Goal: Task Accomplishment & Management: Manage account settings

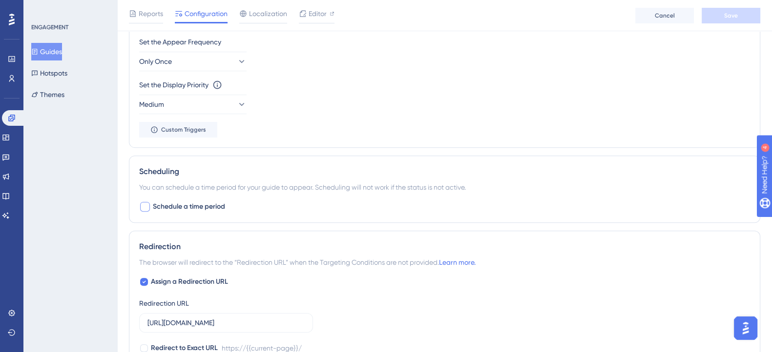
scroll to position [427, 0]
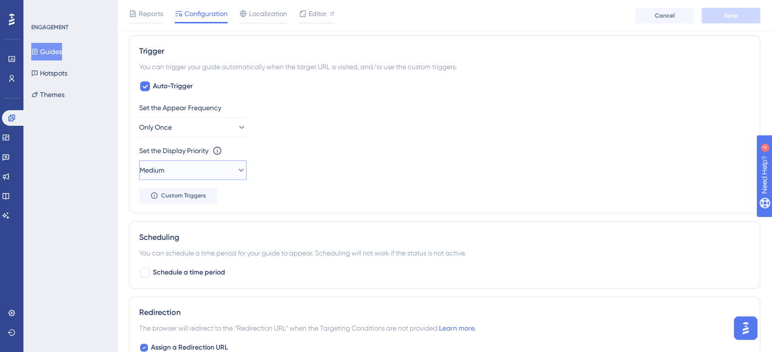
click at [184, 171] on button "Medium" at bounding box center [192, 171] width 107 height 20
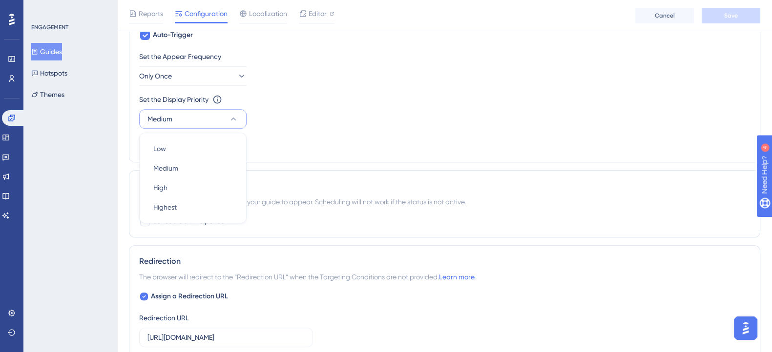
click at [374, 100] on div "Set the Display Priority This option will set the display priority between auto…" at bounding box center [444, 100] width 611 height 12
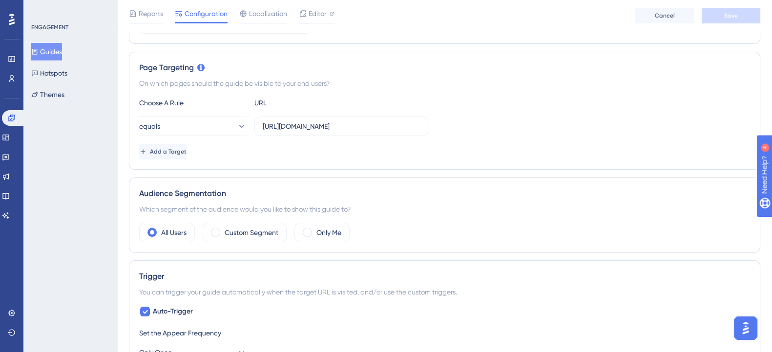
scroll to position [295, 0]
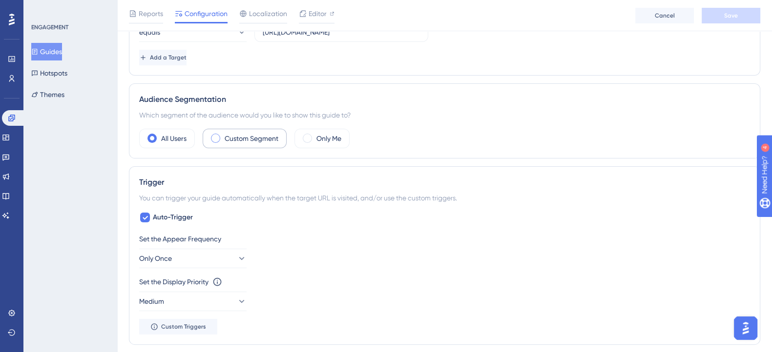
click at [246, 130] on div "Custom Segment" at bounding box center [245, 139] width 84 height 20
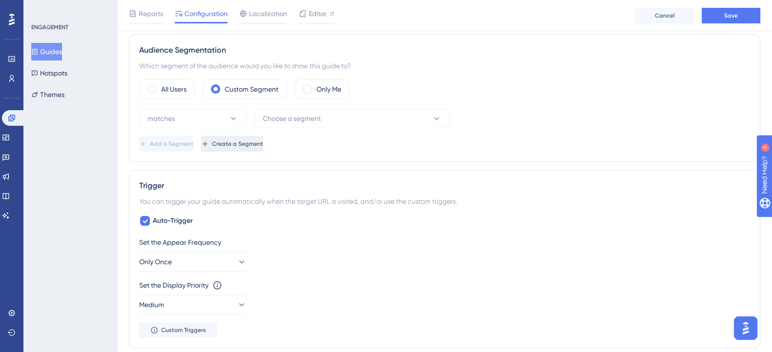
scroll to position [356, 0]
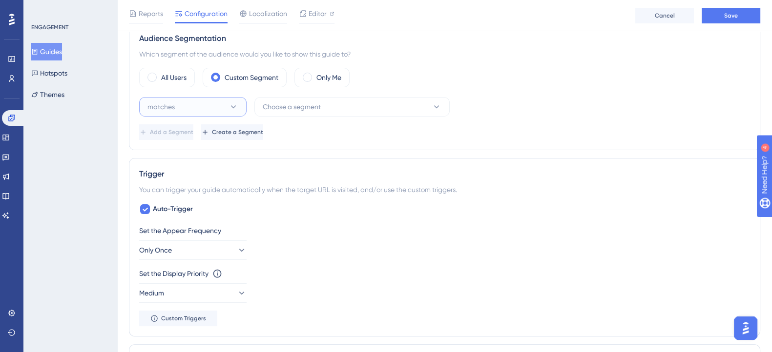
click at [212, 99] on button "matches" at bounding box center [192, 107] width 107 height 20
click at [190, 136] on div "matches matches" at bounding box center [192, 137] width 79 height 20
click at [319, 103] on span "Choose a segment" at bounding box center [292, 107] width 58 height 12
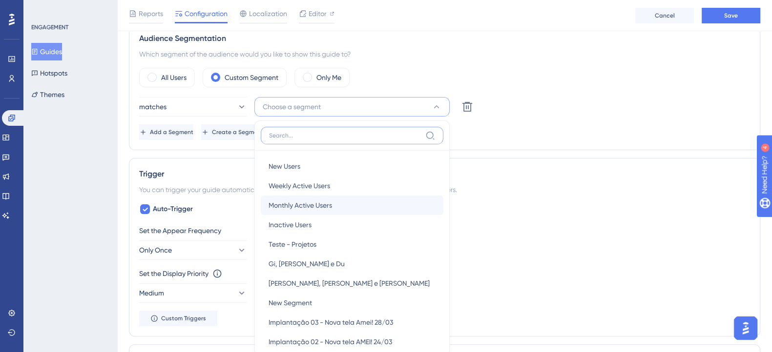
scroll to position [417, 0]
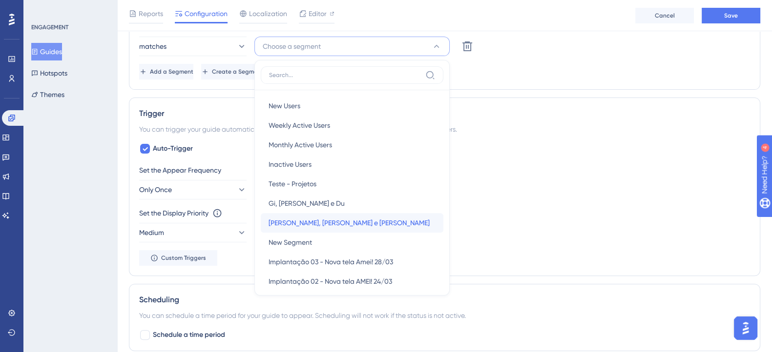
click at [330, 217] on span "Marjorie, Marcos e Eduardo" at bounding box center [348, 223] width 161 height 12
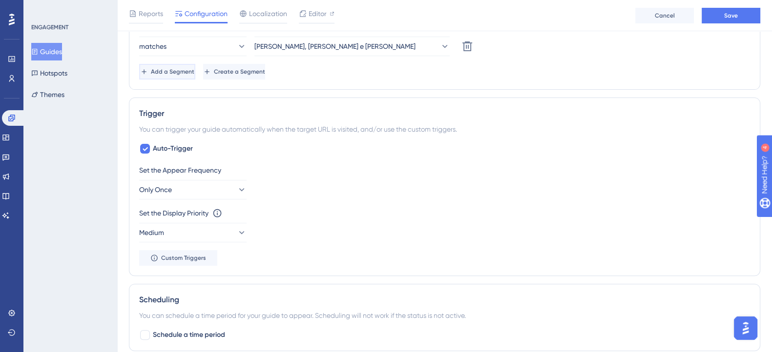
click at [195, 64] on button "Add a Segment" at bounding box center [167, 72] width 56 height 16
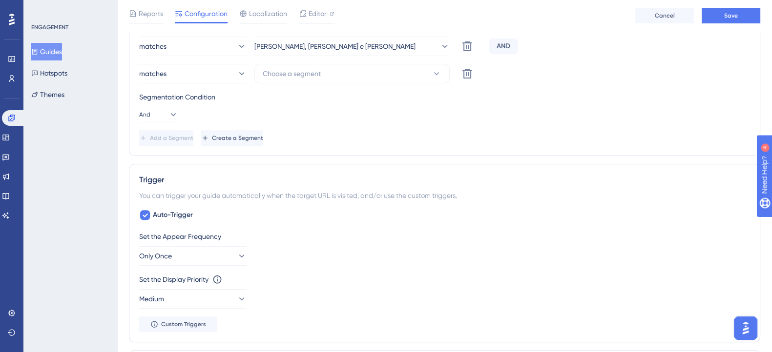
click at [507, 45] on div "AND" at bounding box center [503, 47] width 29 height 16
click at [500, 43] on div "AND" at bounding box center [503, 47] width 29 height 16
click at [469, 51] on icon at bounding box center [467, 46] width 10 height 10
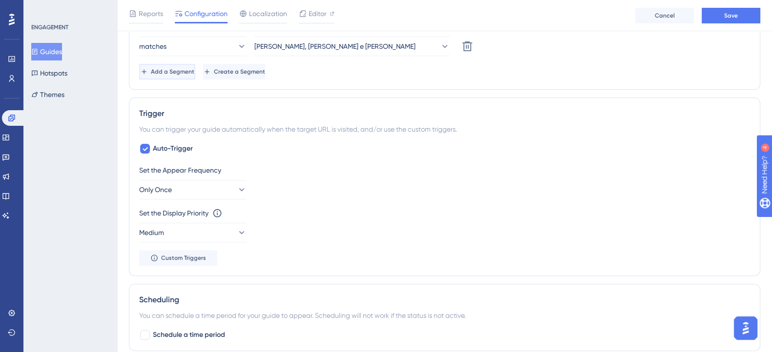
click at [186, 72] on span "Add a Segment" at bounding box center [172, 72] width 43 height 8
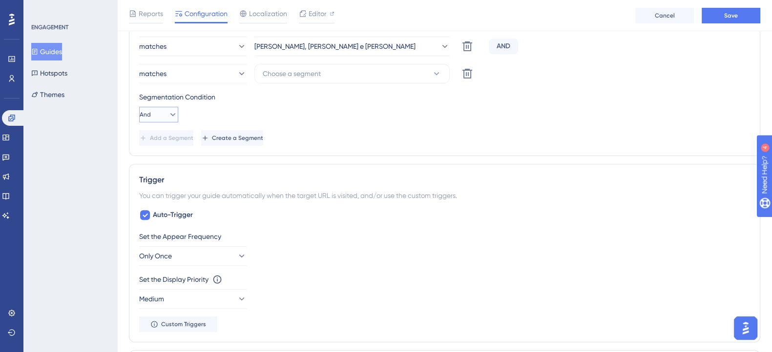
click at [168, 112] on icon at bounding box center [173, 115] width 10 height 10
click at [163, 158] on div "Or Or" at bounding box center [158, 162] width 19 height 20
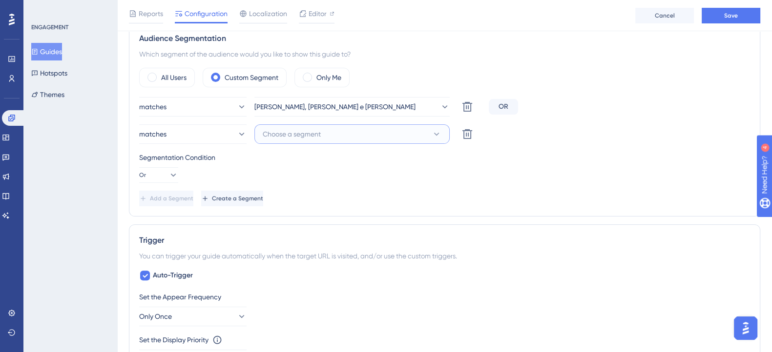
click at [344, 130] on button "Choose a segment" at bounding box center [351, 134] width 195 height 20
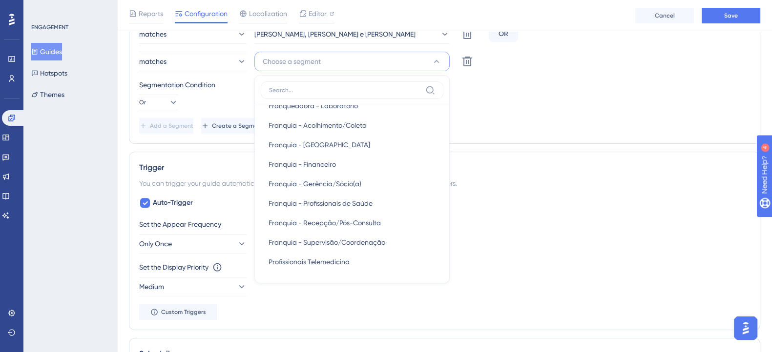
scroll to position [0, 0]
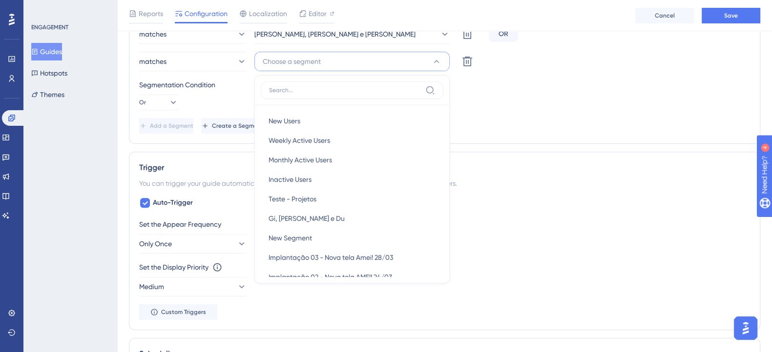
click at [552, 111] on div "matches Marjorie, Marcos e Eduardo Delete OR matches Choose a segment New Users…" at bounding box center [444, 78] width 611 height 109
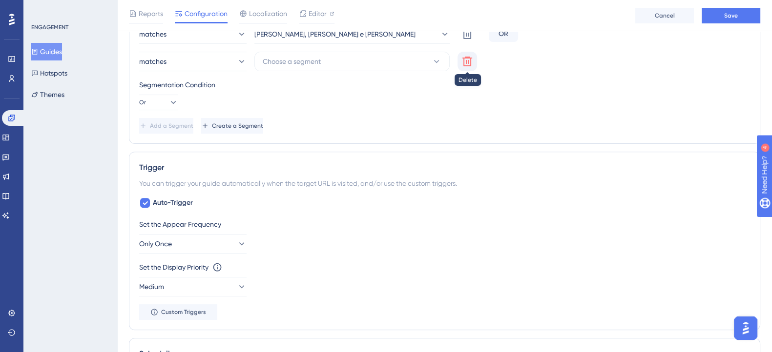
click at [469, 40] on icon at bounding box center [467, 34] width 12 height 12
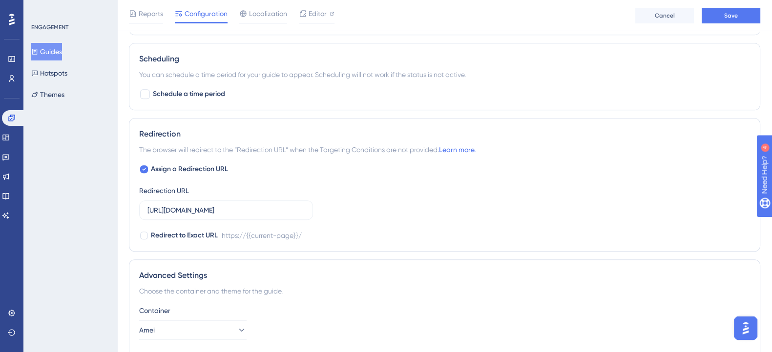
scroll to position [552, 0]
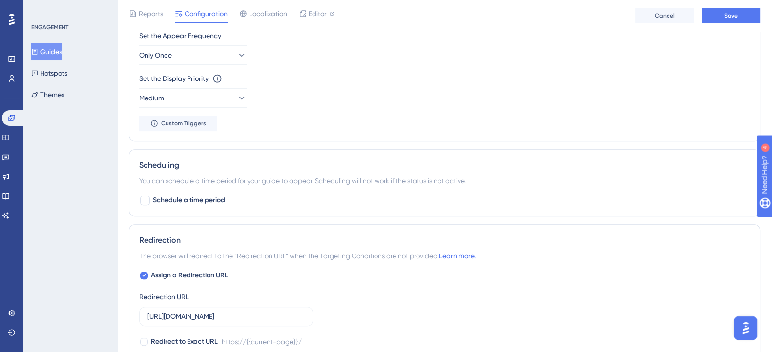
click at [199, 38] on div "Set the Appear Frequency" at bounding box center [444, 36] width 611 height 12
click at [203, 48] on button "Only Once" at bounding box center [192, 55] width 107 height 20
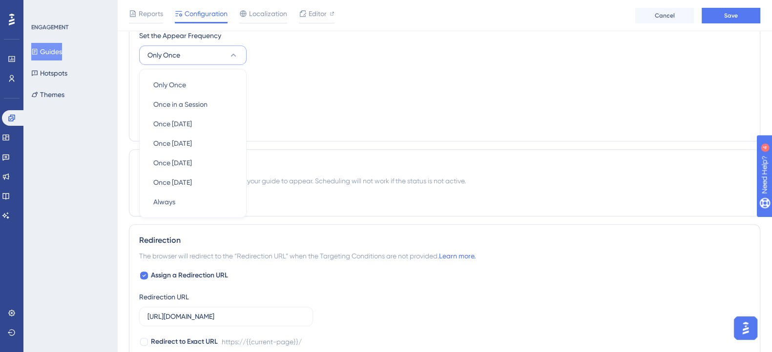
scroll to position [517, 0]
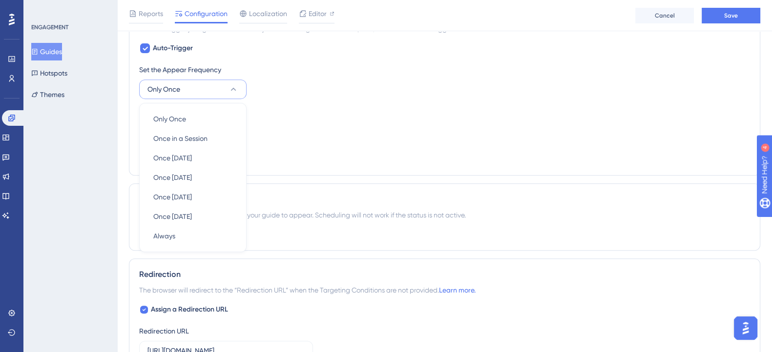
click at [345, 135] on div "Set the Display Priority This option will set the display priority between auto…" at bounding box center [444, 124] width 611 height 35
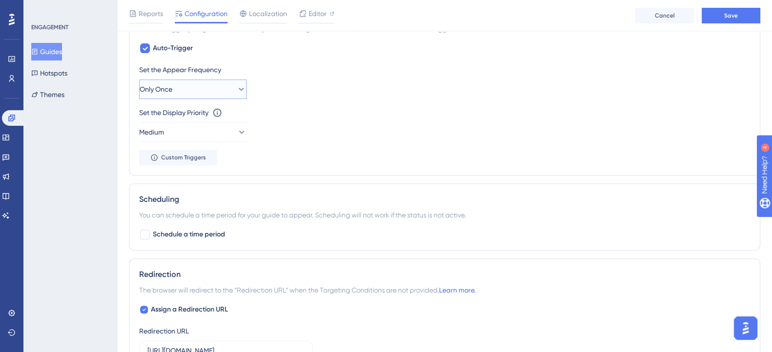
click at [222, 88] on button "Only Once" at bounding box center [192, 90] width 107 height 20
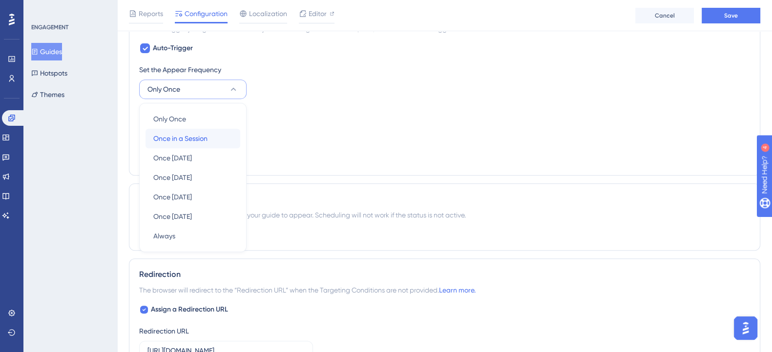
click at [222, 132] on div "Once in a Session Once in a Session" at bounding box center [192, 139] width 79 height 20
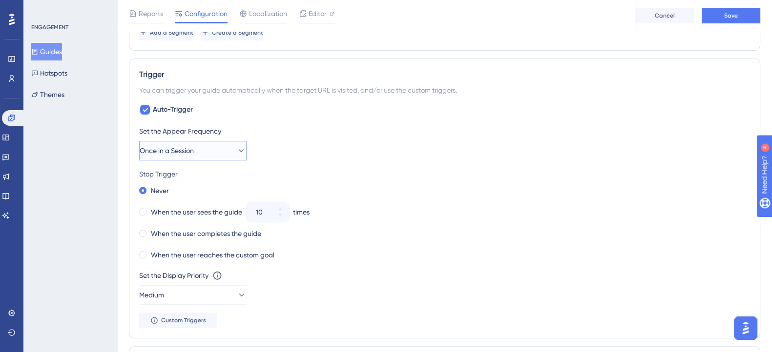
click at [213, 147] on button "Once in a Session" at bounding box center [192, 151] width 107 height 20
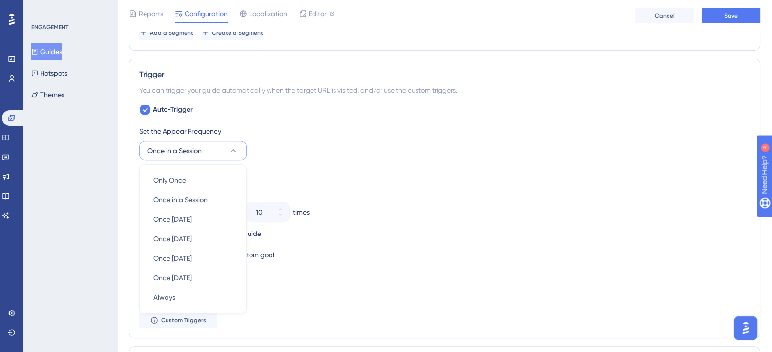
scroll to position [516, 0]
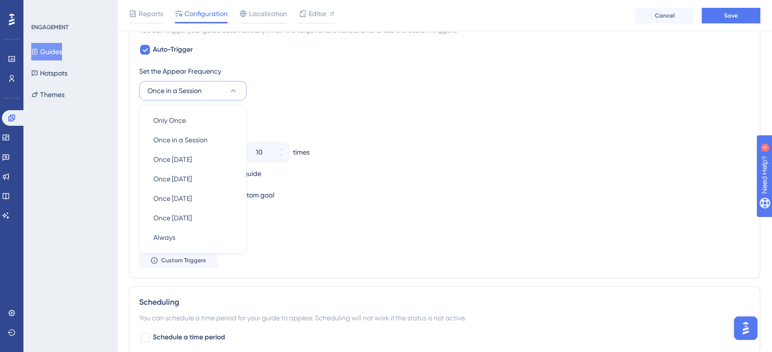
click at [376, 164] on div "Never When the user sees the guide 10 times When the user completes the guide W…" at bounding box center [444, 163] width 611 height 78
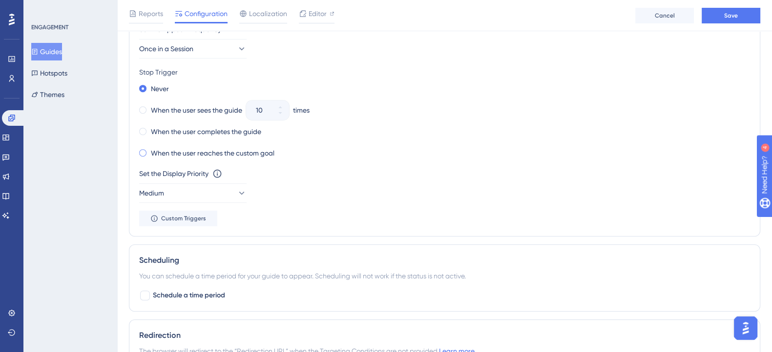
scroll to position [577, 0]
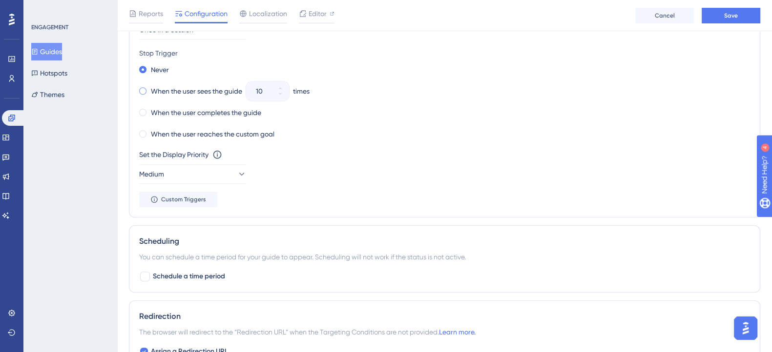
click at [164, 89] on label "When the user sees the guide" at bounding box center [196, 91] width 91 height 12
click at [220, 184] on div "Set the Appear Frequency Once in a Session Stop Trigger Never When the user see…" at bounding box center [444, 105] width 611 height 203
click at [220, 175] on button "Medium" at bounding box center [192, 175] width 107 height 20
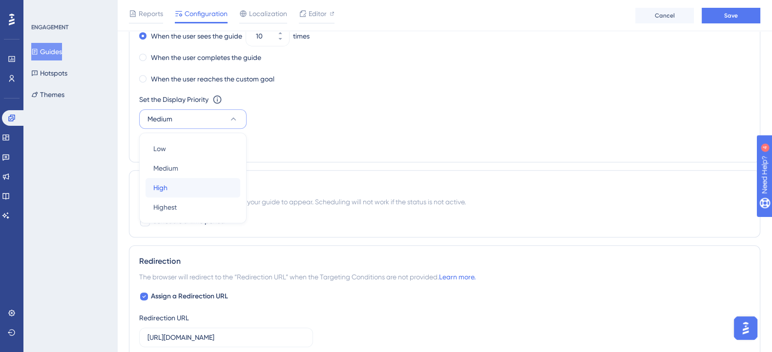
click at [217, 191] on div "High High" at bounding box center [192, 188] width 79 height 20
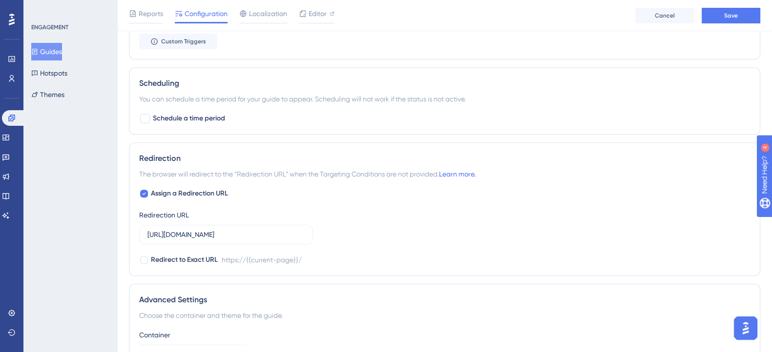
scroll to position [754, 0]
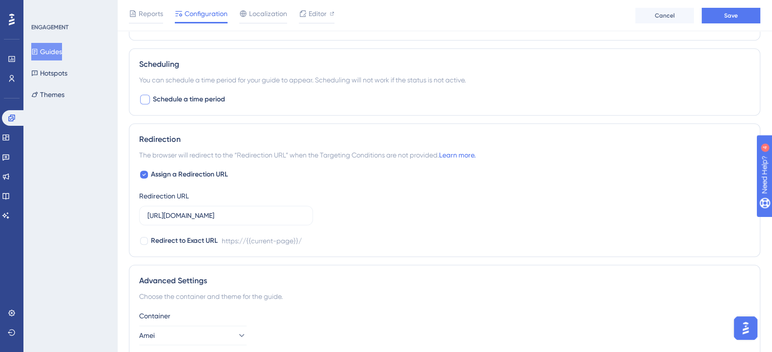
click at [154, 99] on span "Schedule a time period" at bounding box center [189, 100] width 72 height 12
checkbox input "true"
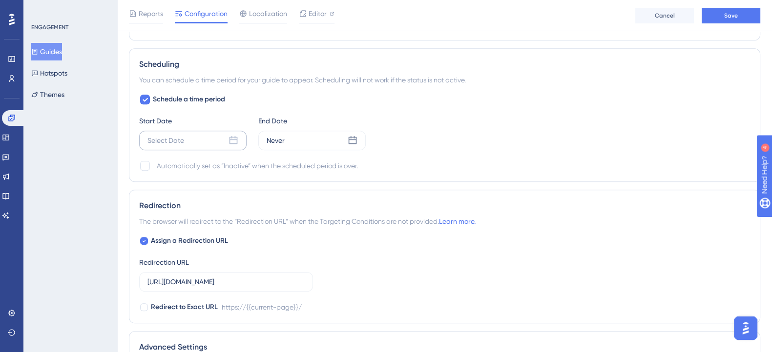
click at [229, 138] on div "Select Date" at bounding box center [192, 141] width 107 height 20
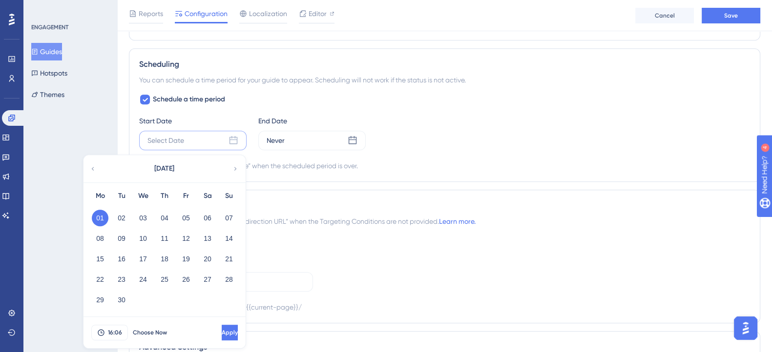
click at [104, 216] on button "01" at bounding box center [100, 218] width 17 height 17
drag, startPoint x: 212, startPoint y: 325, endPoint x: 227, endPoint y: 320, distance: 14.8
click at [220, 325] on button "Apply" at bounding box center [229, 333] width 18 height 16
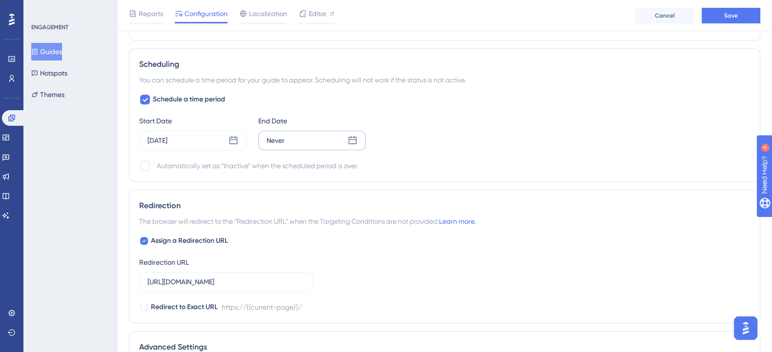
click at [357, 142] on icon at bounding box center [353, 141] width 10 height 10
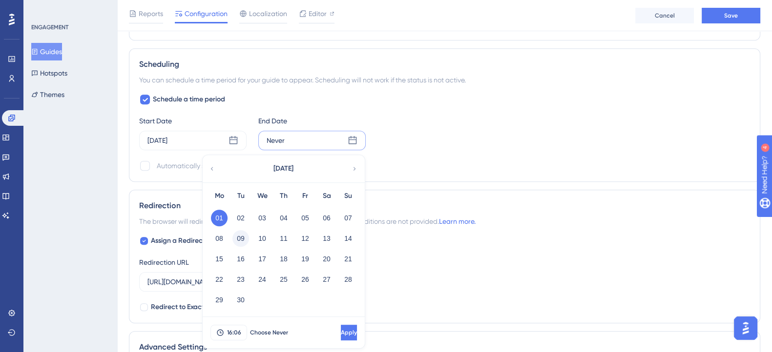
click at [241, 236] on button "09" at bounding box center [240, 238] width 17 height 17
click at [340, 333] on span "Apply" at bounding box center [348, 333] width 16 height 8
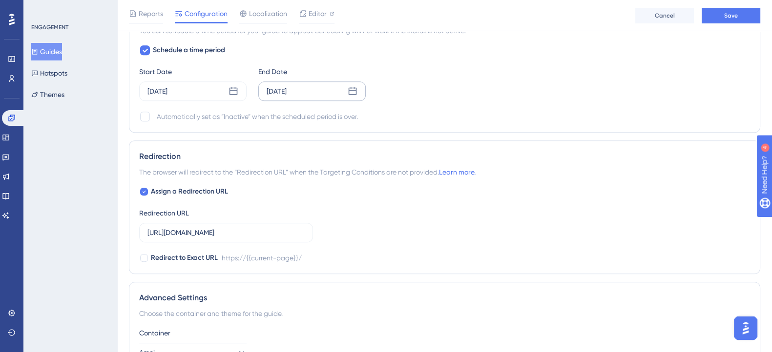
scroll to position [815, 0]
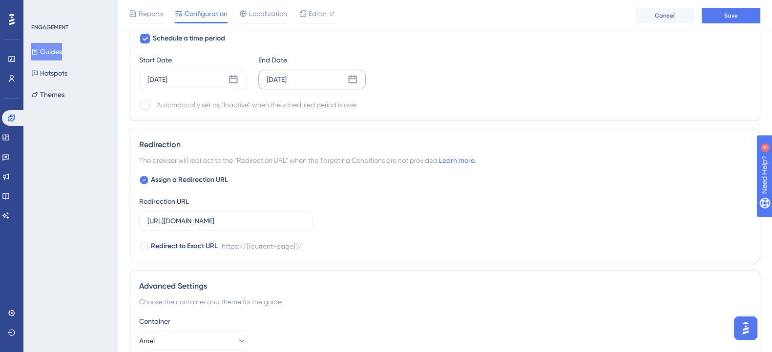
click at [209, 106] on div "Automatically set as “Inactive” when the scheduled period is over." at bounding box center [257, 105] width 201 height 12
click at [140, 103] on div at bounding box center [145, 105] width 10 height 10
checkbox input "true"
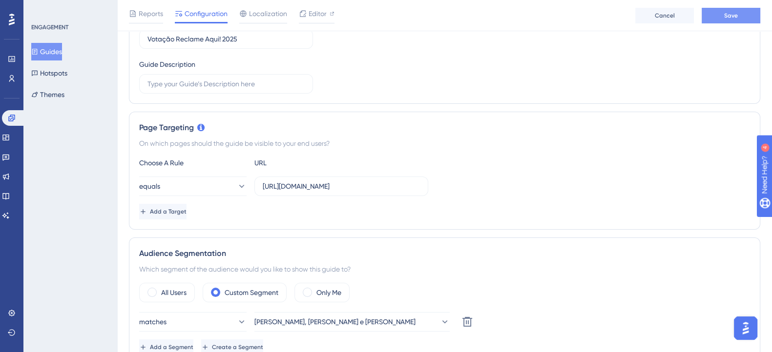
scroll to position [122, 0]
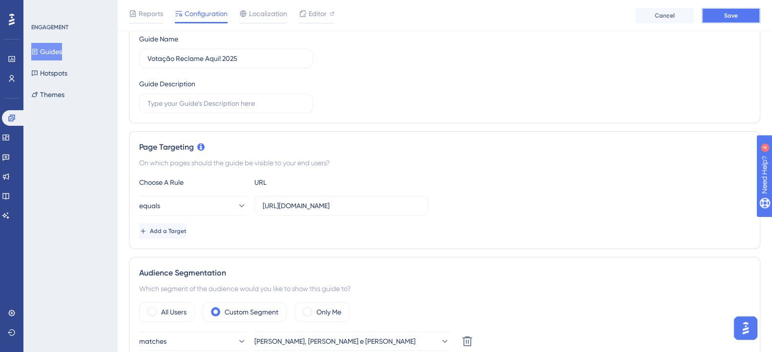
click at [740, 11] on button "Save" at bounding box center [731, 16] width 59 height 16
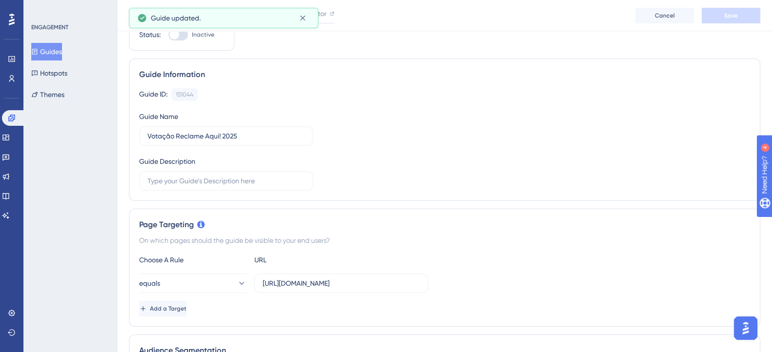
scroll to position [0, 0]
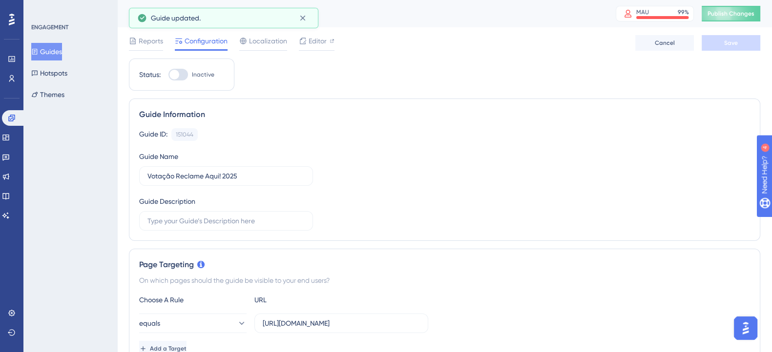
click at [179, 76] on div at bounding box center [174, 75] width 10 height 10
click at [168, 75] on input "Inactive" at bounding box center [168, 75] width 0 height 0
checkbox input "true"
click at [743, 39] on button "Save" at bounding box center [731, 43] width 59 height 16
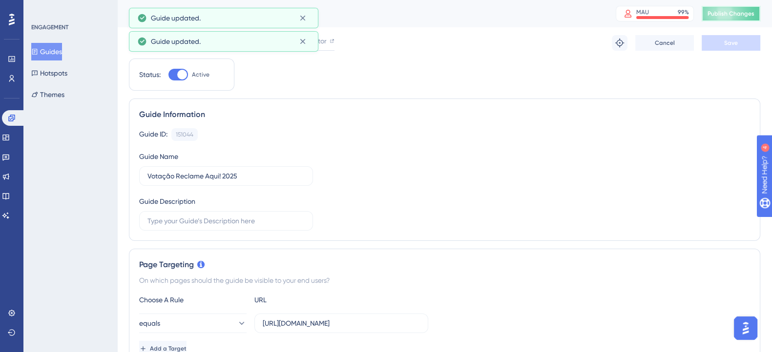
click at [747, 13] on span "Publish Changes" at bounding box center [730, 14] width 47 height 8
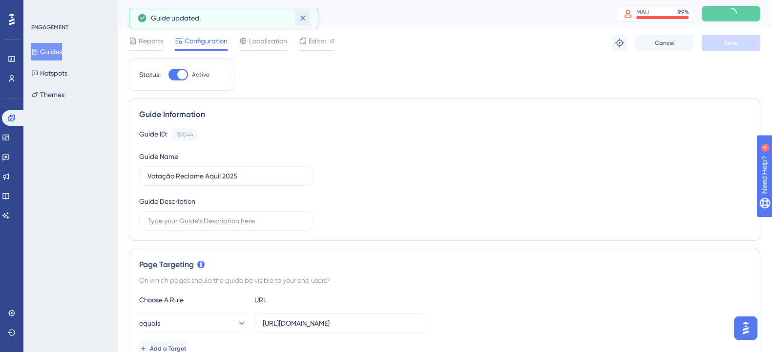
click at [303, 16] on icon at bounding box center [303, 18] width 10 height 10
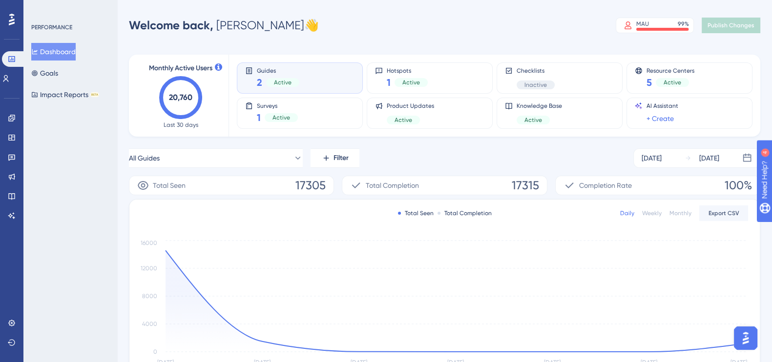
click at [0, 135] on div "Performance Users Engagement Widgets Feedback Product Updates Knowledge Base AI…" at bounding box center [11, 181] width 23 height 362
click at [10, 135] on icon at bounding box center [11, 138] width 6 height 6
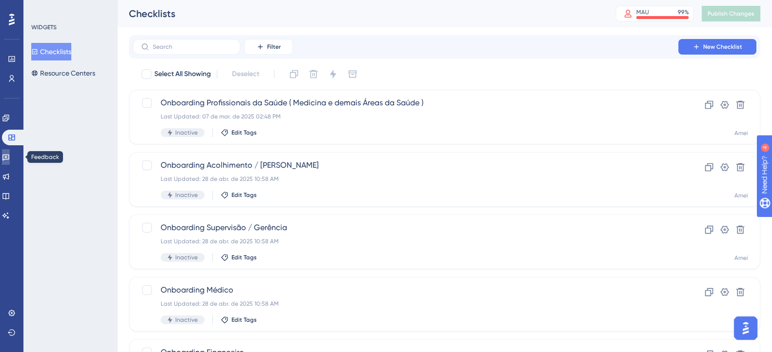
click at [10, 157] on icon at bounding box center [6, 157] width 8 height 8
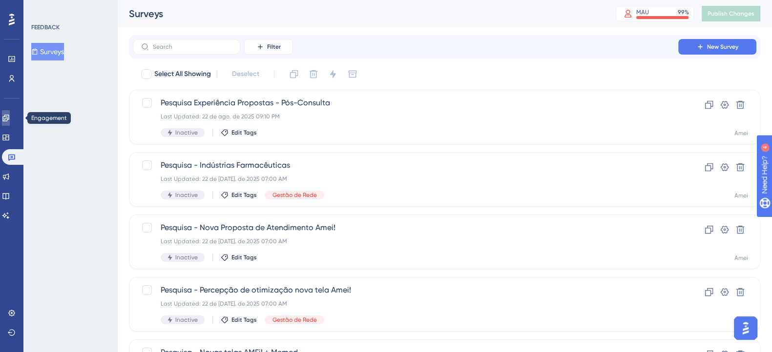
click at [10, 116] on link at bounding box center [6, 118] width 8 height 16
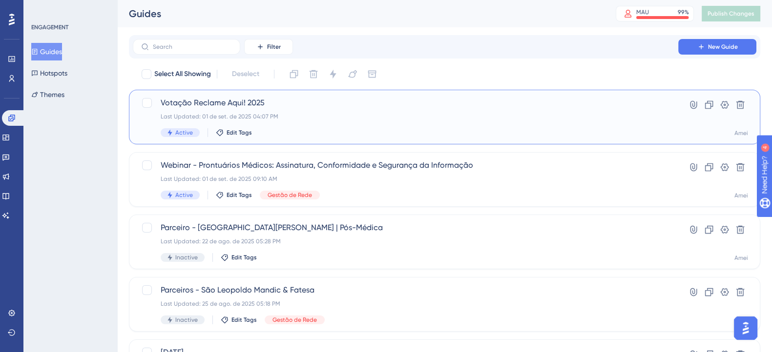
click at [289, 96] on div "Votação Reclame Aqui! 2025 Last Updated: 01 de set. de 2025 04:07 PM Active Edi…" at bounding box center [444, 117] width 631 height 55
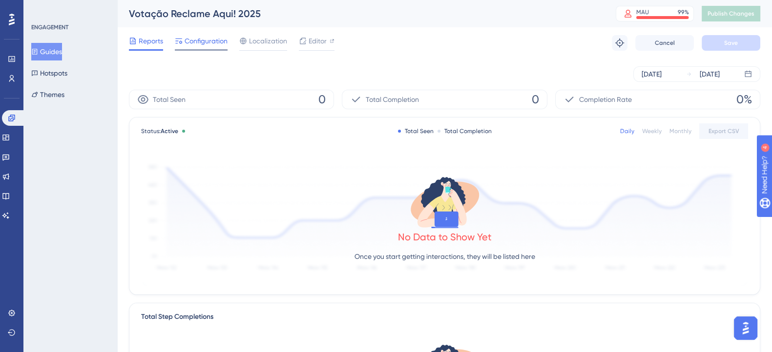
click at [209, 43] on span "Configuration" at bounding box center [206, 41] width 43 height 12
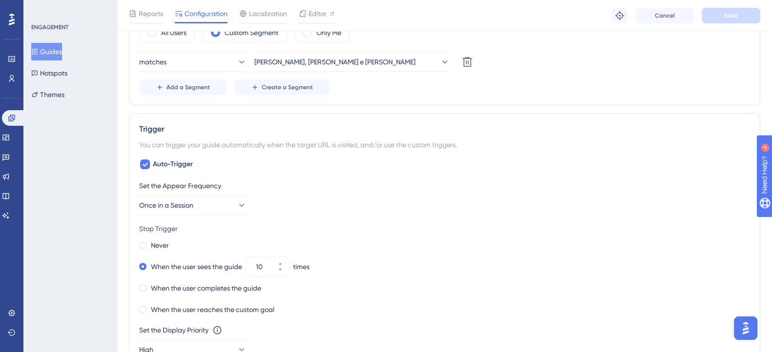
scroll to position [427, 0]
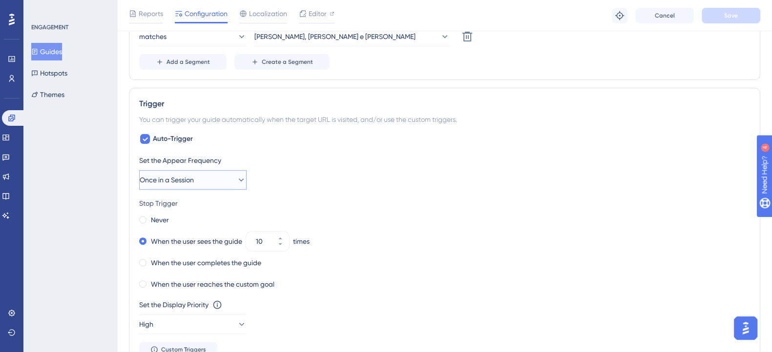
click at [194, 174] on span "Once in a Session" at bounding box center [167, 180] width 54 height 12
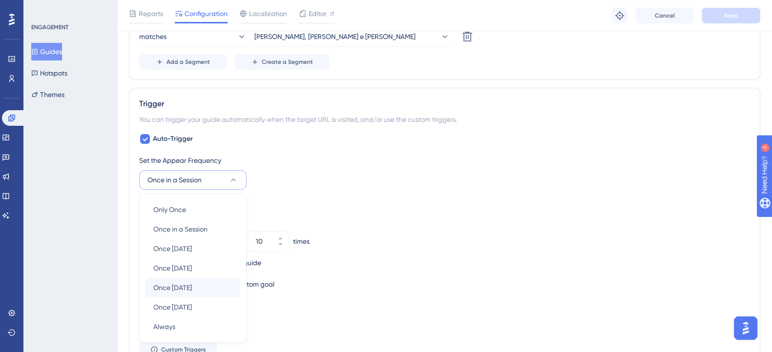
scroll to position [517, 0]
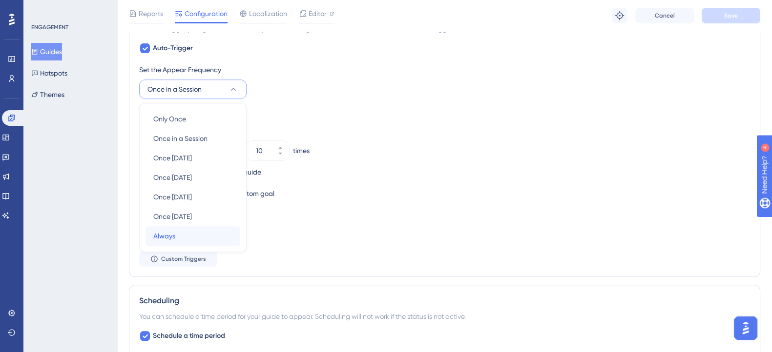
click at [190, 230] on div "Always Always" at bounding box center [192, 237] width 79 height 20
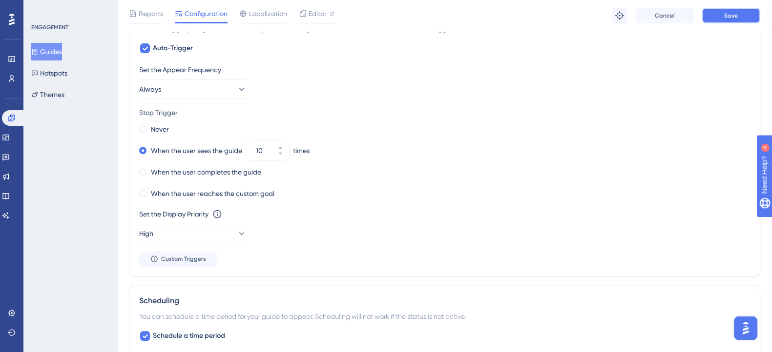
click at [754, 16] on button "Save" at bounding box center [731, 16] width 59 height 16
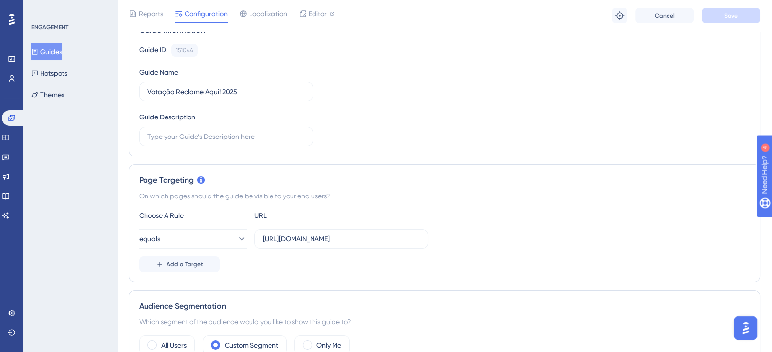
scroll to position [0, 0]
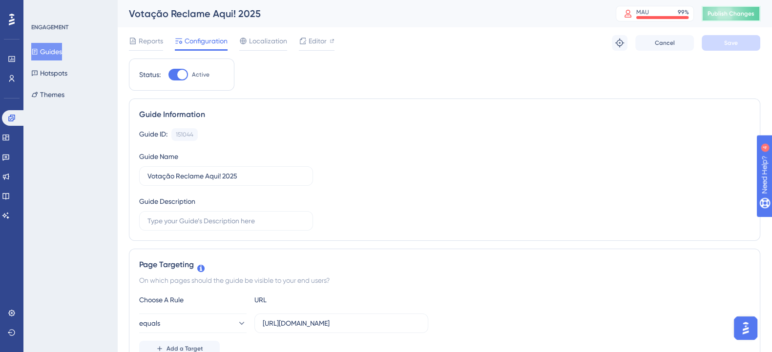
click at [743, 6] on button "Publish Changes" at bounding box center [731, 14] width 59 height 16
click at [325, 41] on span "Editor" at bounding box center [318, 41] width 18 height 12
click at [310, 38] on span "Editor" at bounding box center [318, 41] width 18 height 12
click at [743, 14] on span "Publish Changes" at bounding box center [730, 14] width 47 height 8
click at [319, 38] on span "Editor" at bounding box center [318, 41] width 18 height 12
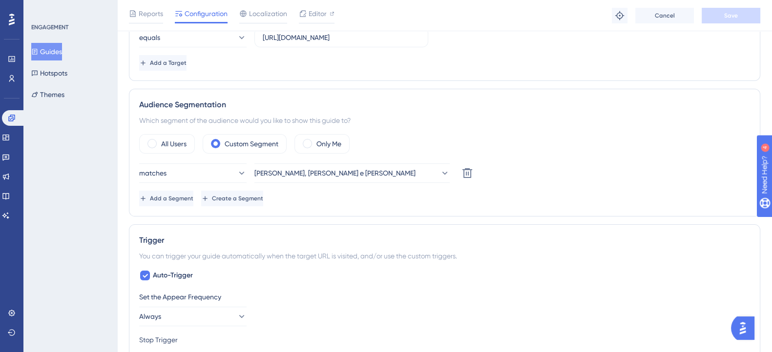
scroll to position [366, 0]
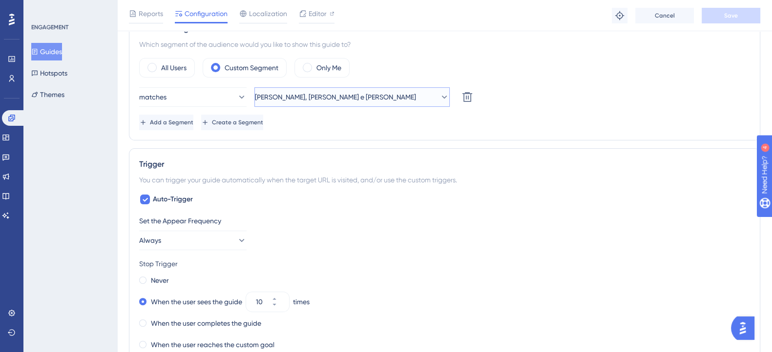
click at [391, 96] on button "Marjorie, Marcos e Eduardo" at bounding box center [351, 97] width 195 height 20
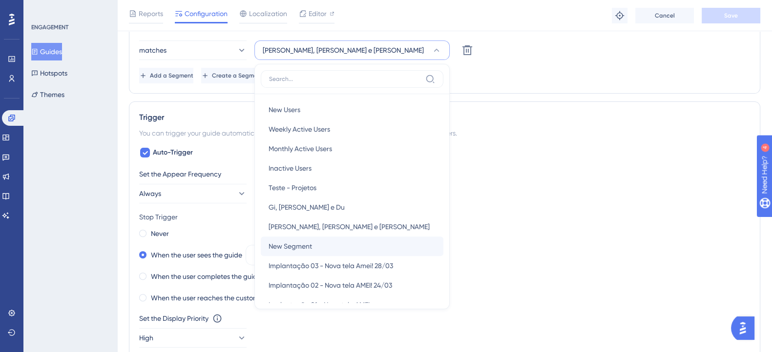
scroll to position [122, 0]
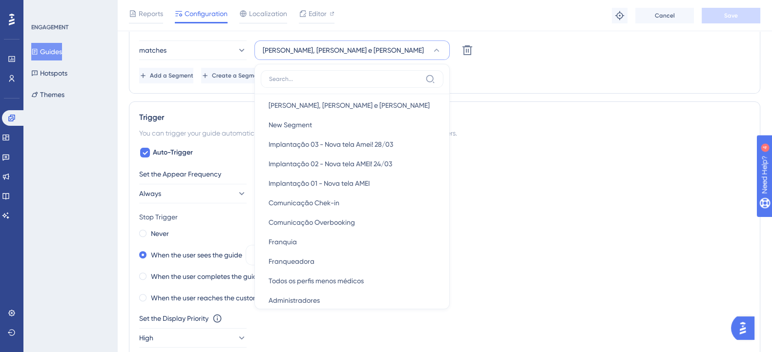
click at [355, 50] on button "Marjorie, Marcos e Eduardo" at bounding box center [351, 51] width 195 height 20
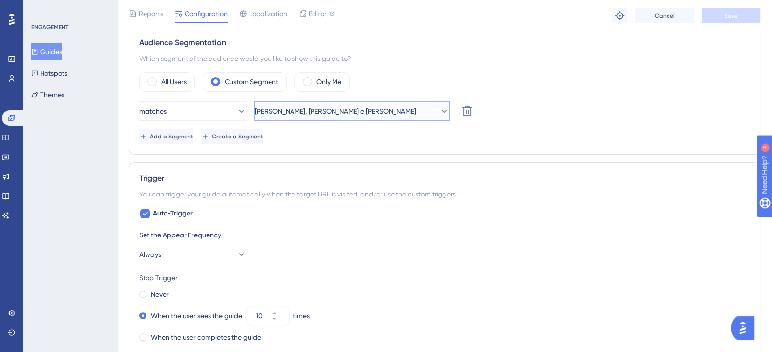
click at [337, 108] on span "Marjorie, Marcos e Eduardo" at bounding box center [335, 111] width 161 height 12
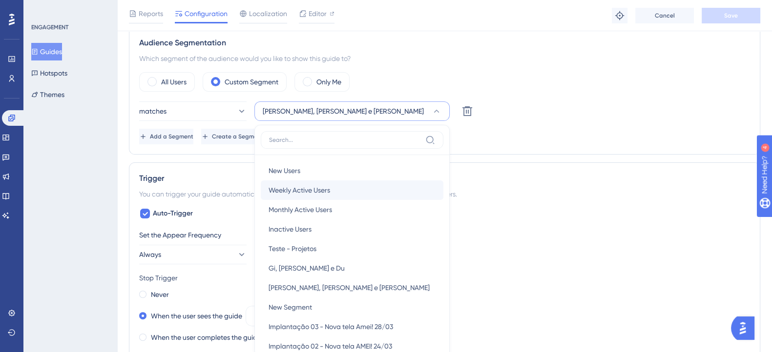
scroll to position [413, 0]
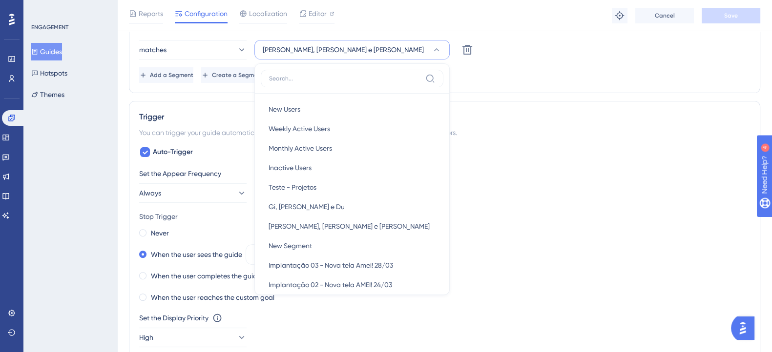
click at [539, 41] on div "matches Marjorie, Marcos e Eduardo New Users New Users Weekly Active Users Week…" at bounding box center [444, 50] width 611 height 20
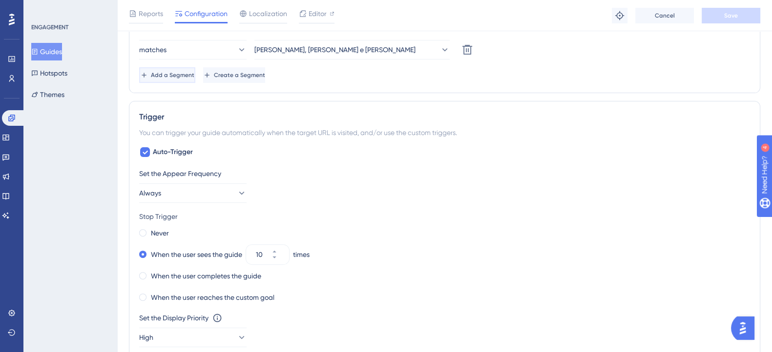
click at [169, 71] on span "Add a Segment" at bounding box center [172, 75] width 43 height 8
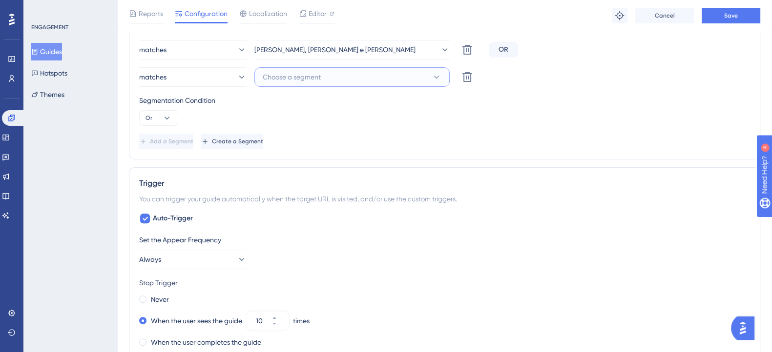
click at [290, 79] on span "Choose a segment" at bounding box center [292, 77] width 58 height 12
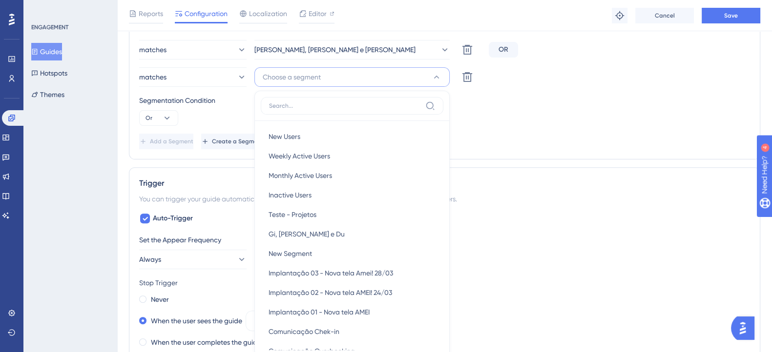
scroll to position [457, 0]
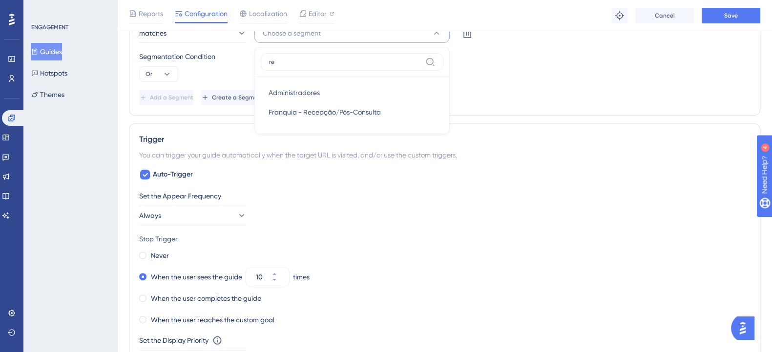
click at [300, 62] on input "re" at bounding box center [345, 62] width 152 height 8
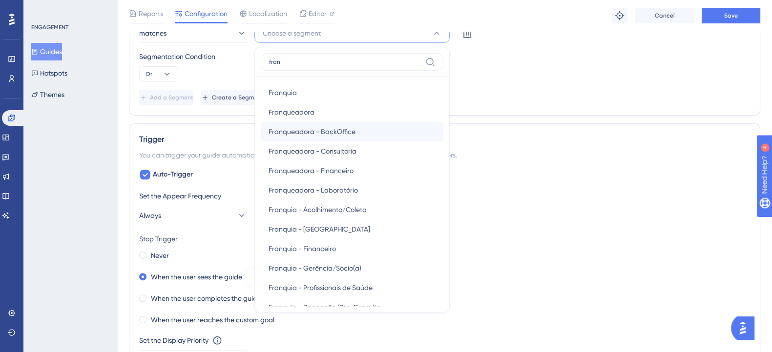
type input "fran"
click at [332, 127] on span "Franqueadora - BackOffice" at bounding box center [311, 132] width 87 height 12
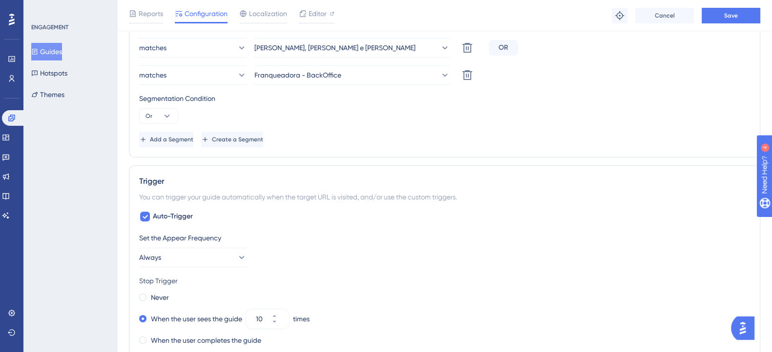
scroll to position [396, 0]
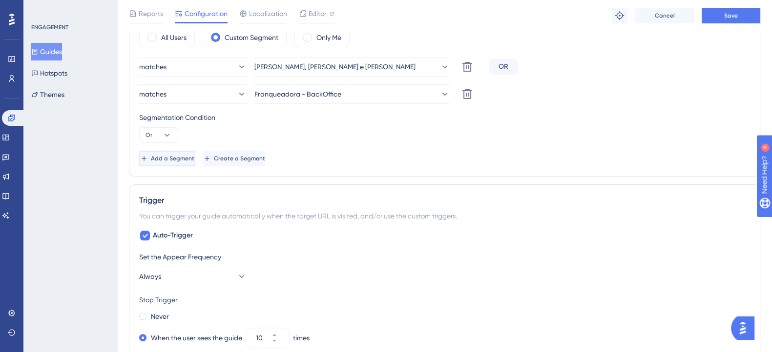
click at [195, 159] on button "Add a Segment" at bounding box center [167, 159] width 56 height 16
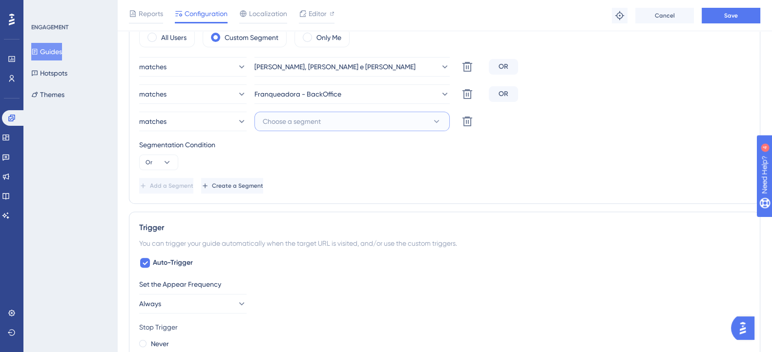
click at [324, 123] on button "Choose a segment" at bounding box center [351, 122] width 195 height 20
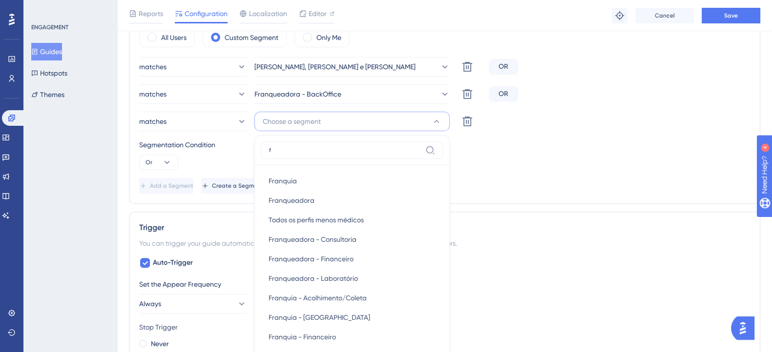
scroll to position [463, 0]
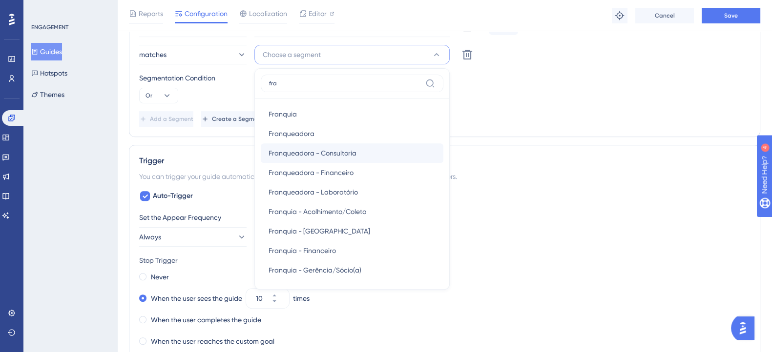
type input "fra"
click at [328, 152] on span "Franqueadora - Consultoria" at bounding box center [312, 153] width 88 height 12
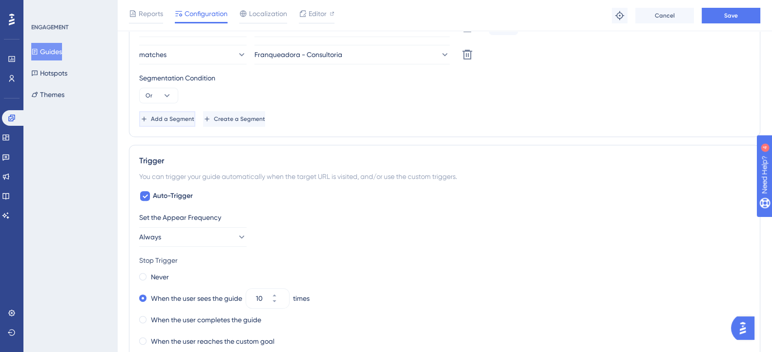
click at [171, 112] on button "Add a Segment" at bounding box center [167, 119] width 56 height 16
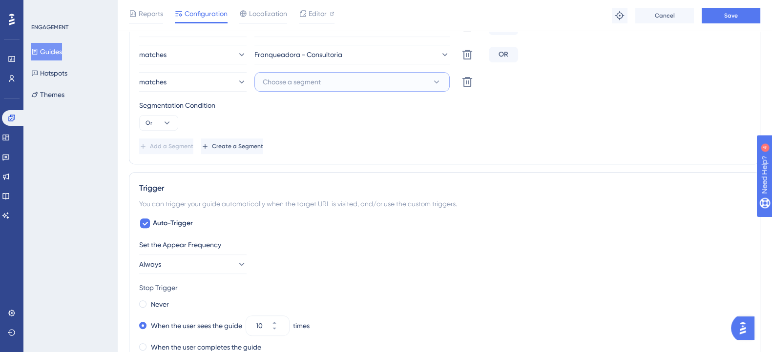
click at [327, 78] on button "Choose a segment" at bounding box center [351, 82] width 195 height 20
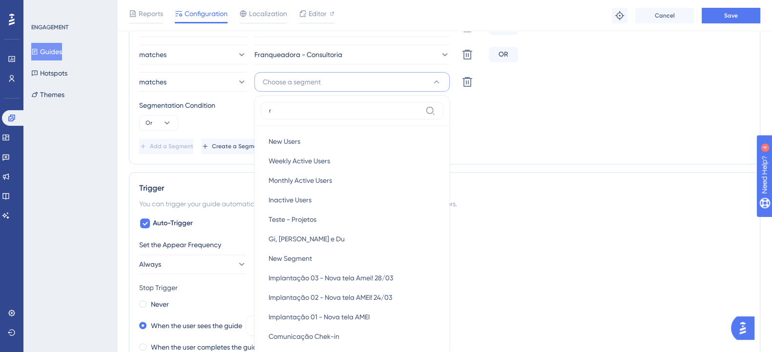
scroll to position [502, 0]
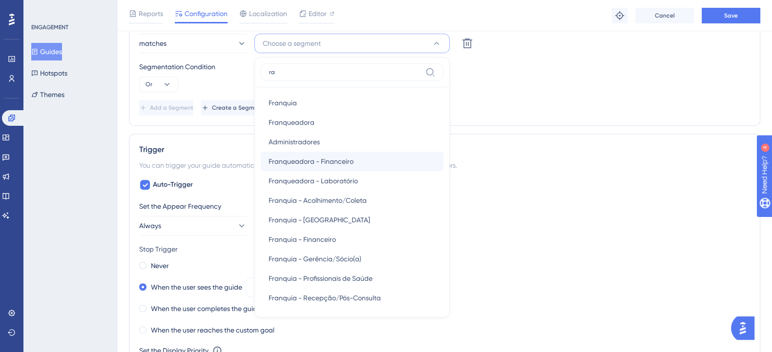
type input "ra"
click at [335, 163] on span "Franqueadora - Financeiro" at bounding box center [310, 162] width 85 height 12
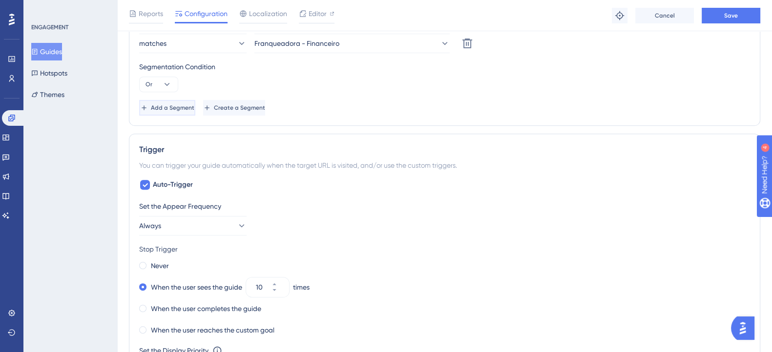
click at [168, 105] on span "Add a Segment" at bounding box center [172, 108] width 43 height 8
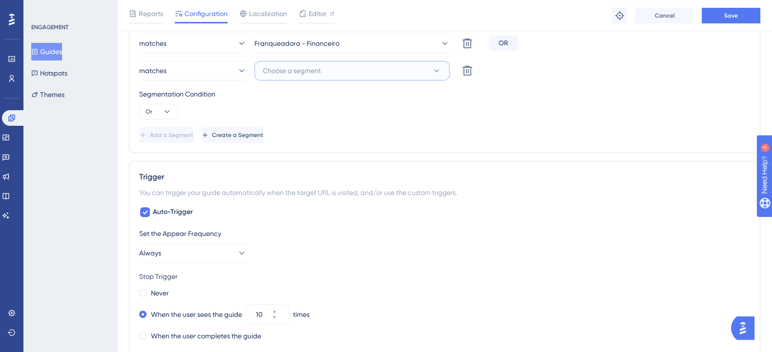
click at [330, 68] on button "Choose a segment" at bounding box center [351, 71] width 195 height 20
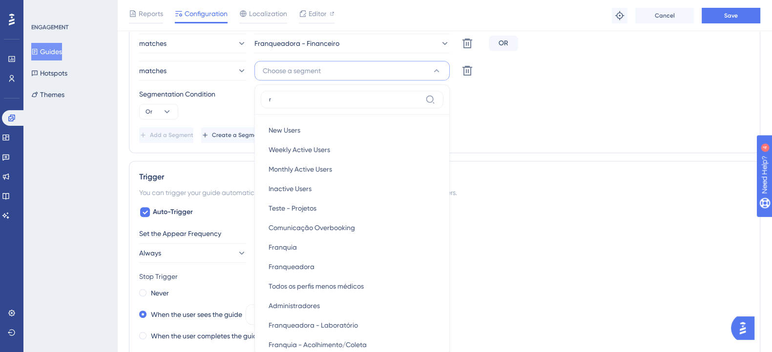
scroll to position [542, 0]
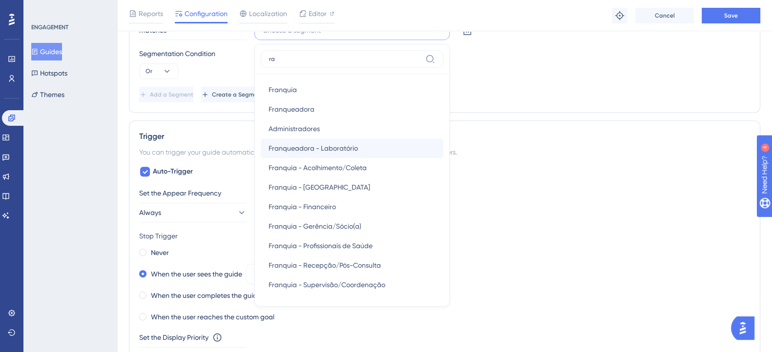
type input "ra"
click at [351, 143] on span "Franqueadora - Laboratório" at bounding box center [312, 149] width 89 height 12
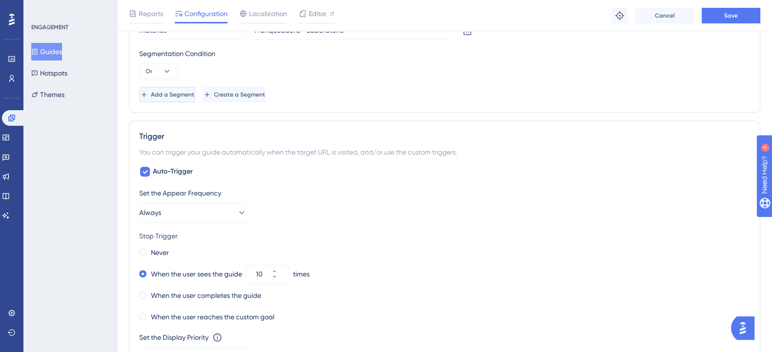
click at [181, 91] on span "Add a Segment" at bounding box center [172, 95] width 43 height 8
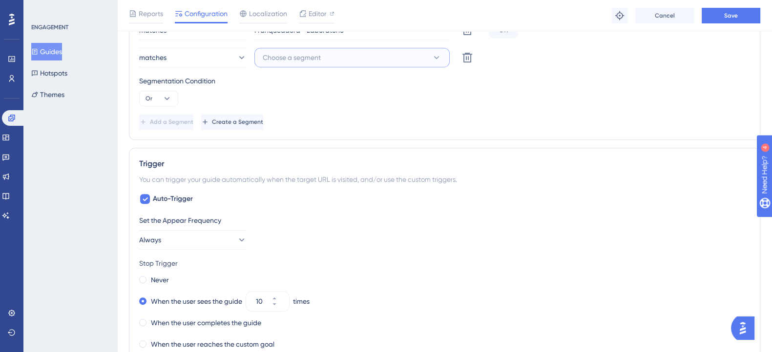
click at [365, 57] on button "Choose a segment" at bounding box center [351, 58] width 195 height 20
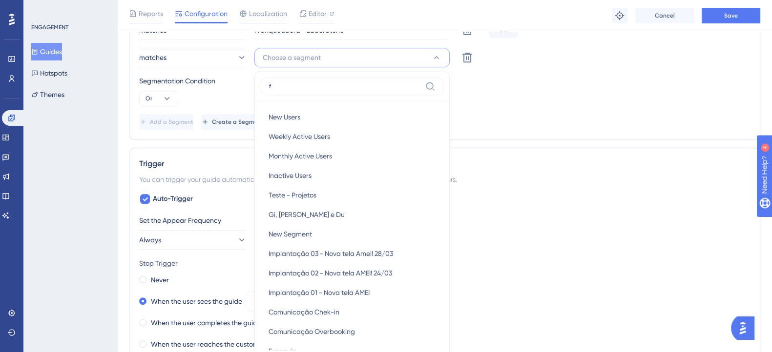
scroll to position [565, 0]
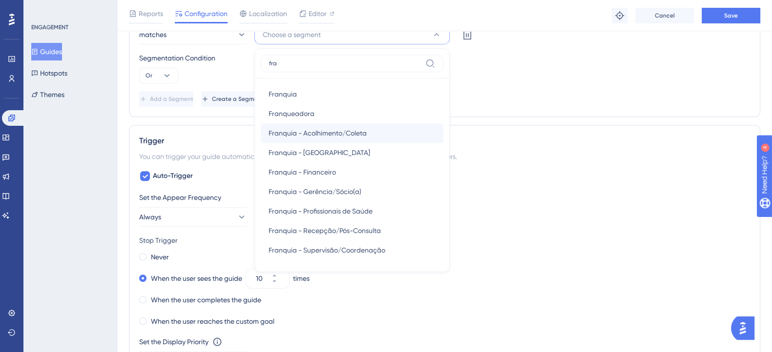
type input "fra"
click at [348, 136] on span "Franquia - Acolhimento/Coleta" at bounding box center [317, 133] width 98 height 12
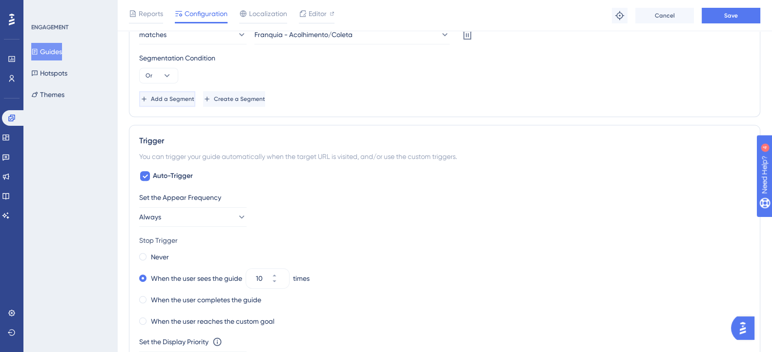
click at [195, 103] on button "Add a Segment" at bounding box center [167, 99] width 56 height 16
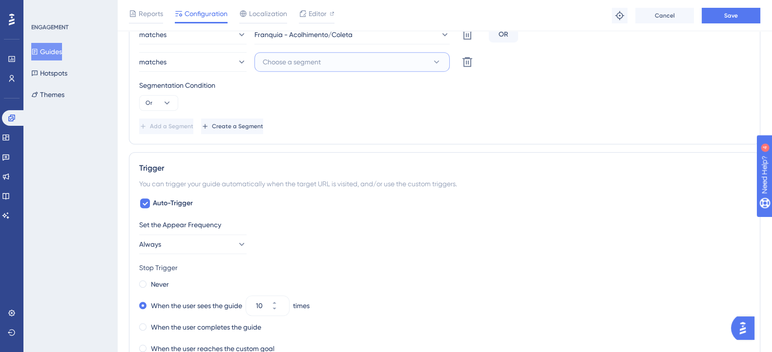
click at [324, 59] on button "Choose a segment" at bounding box center [351, 62] width 195 height 20
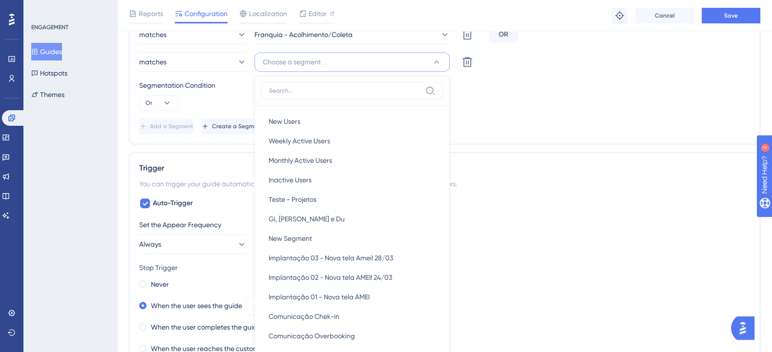
scroll to position [601, 0]
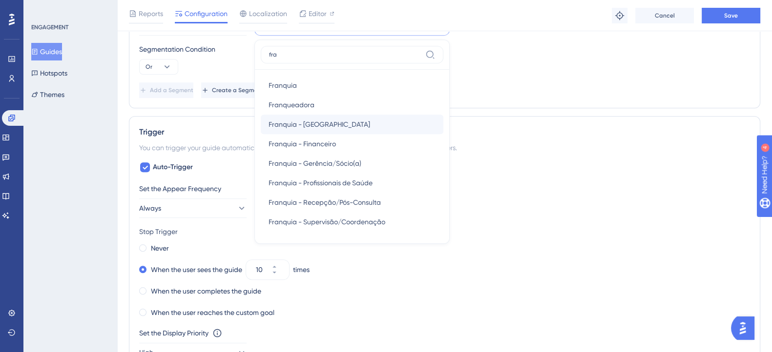
type input "fra"
click at [348, 122] on div "Franquia - CallCenter Franquia - CallCenter" at bounding box center [351, 125] width 167 height 20
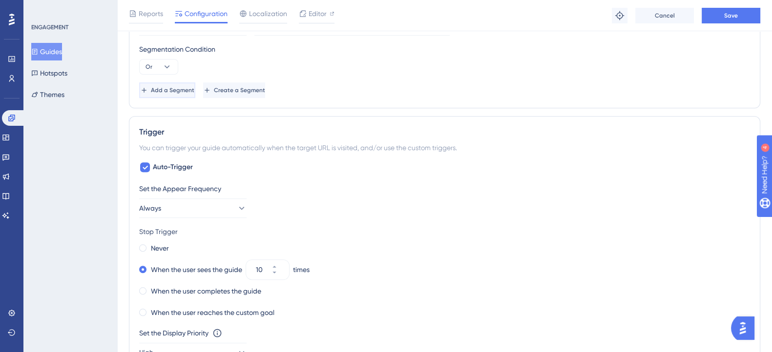
click at [179, 84] on button "Add a Segment" at bounding box center [167, 91] width 56 height 16
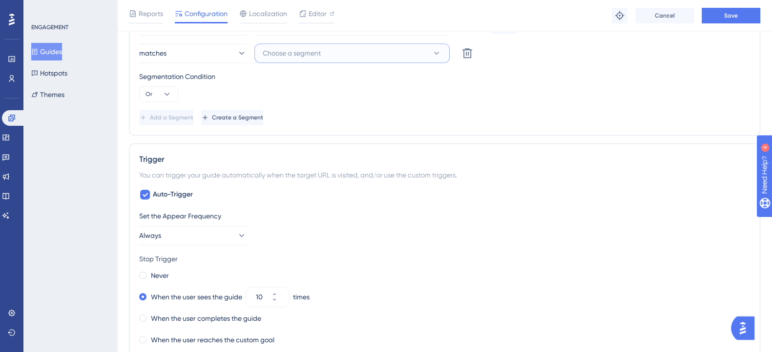
click at [339, 52] on button "Choose a segment" at bounding box center [351, 53] width 195 height 20
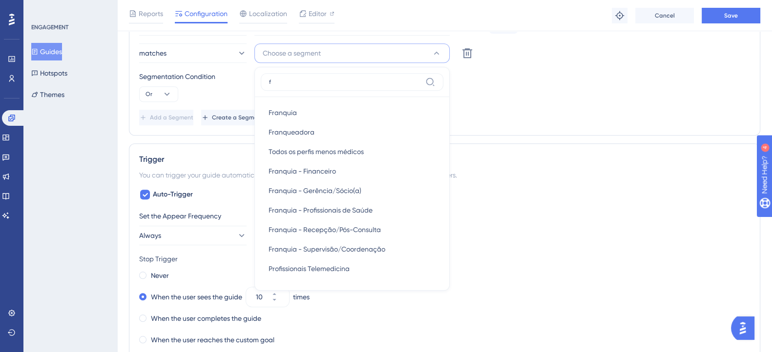
scroll to position [603, 0]
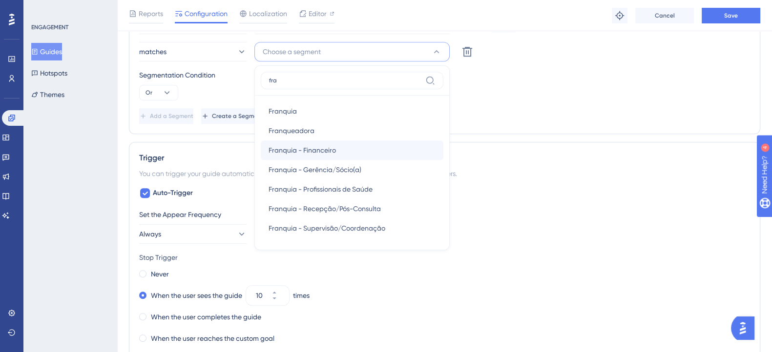
type input "fra"
click at [340, 147] on div "Franquia - Financeiro Franquia - Financeiro" at bounding box center [351, 151] width 167 height 20
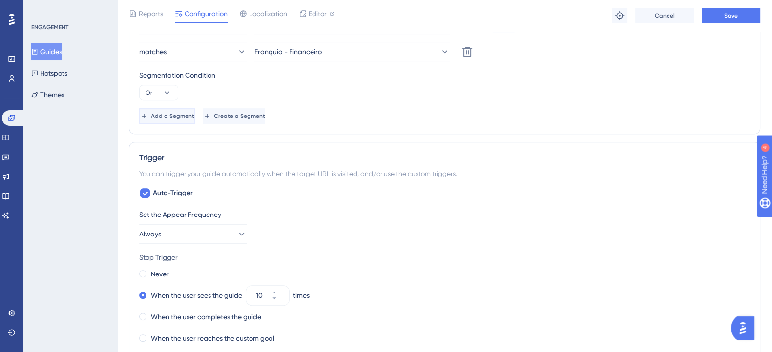
click at [194, 118] on span "Add a Segment" at bounding box center [172, 116] width 43 height 8
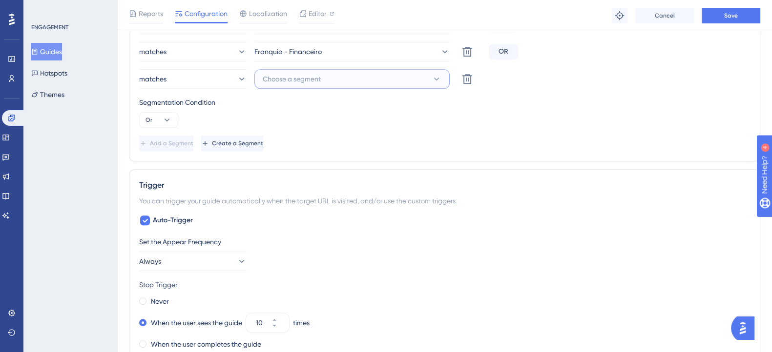
click at [330, 77] on button "Choose a segment" at bounding box center [351, 79] width 195 height 20
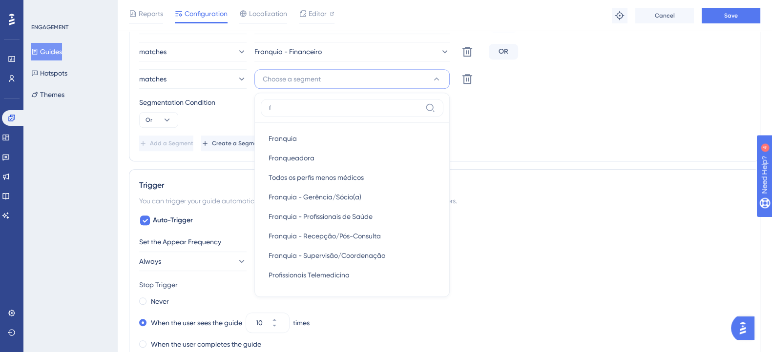
scroll to position [619, 0]
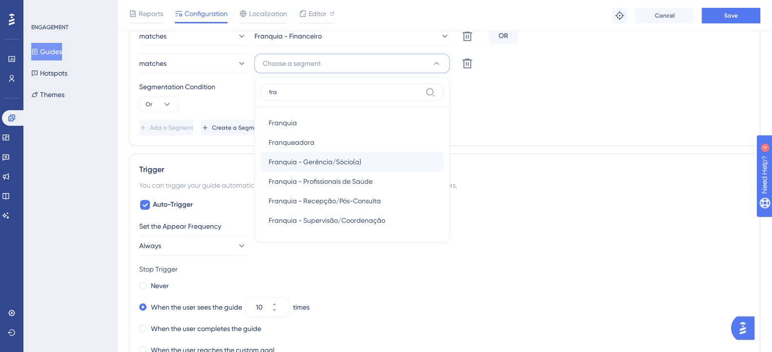
type input "fra"
click at [363, 165] on div "Franquia - Gerência/Sócio(a) Franquia - Gerência/Sócio(a)" at bounding box center [351, 162] width 167 height 20
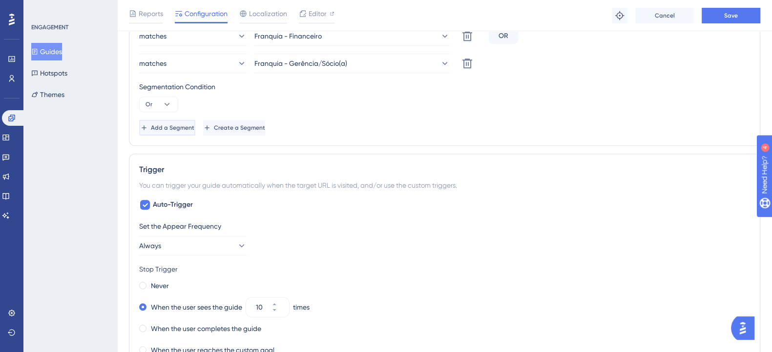
click at [170, 124] on span "Add a Segment" at bounding box center [172, 128] width 43 height 8
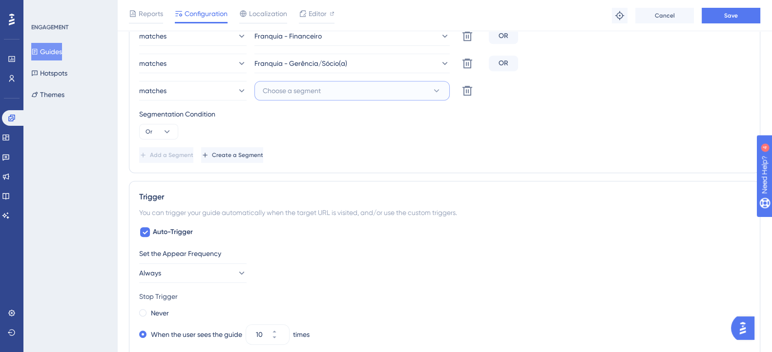
click at [367, 89] on button "Choose a segment" at bounding box center [351, 91] width 195 height 20
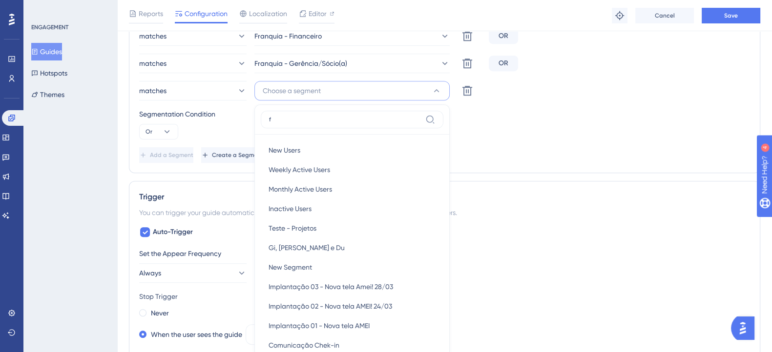
scroll to position [636, 0]
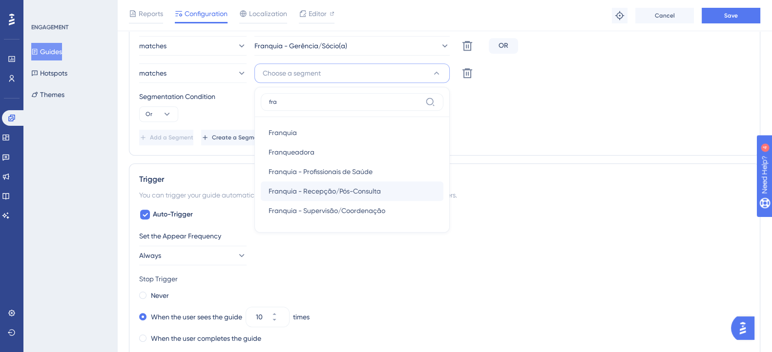
type input "fra"
click at [366, 194] on span "Franquia - Recepção/Pós-Consulta" at bounding box center [324, 192] width 112 height 12
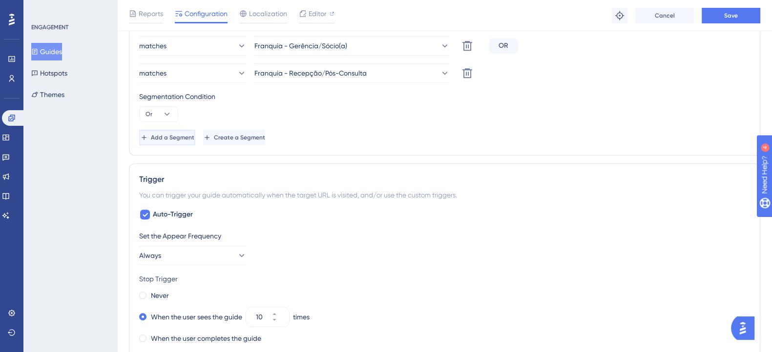
click at [194, 134] on span "Add a Segment" at bounding box center [172, 138] width 43 height 8
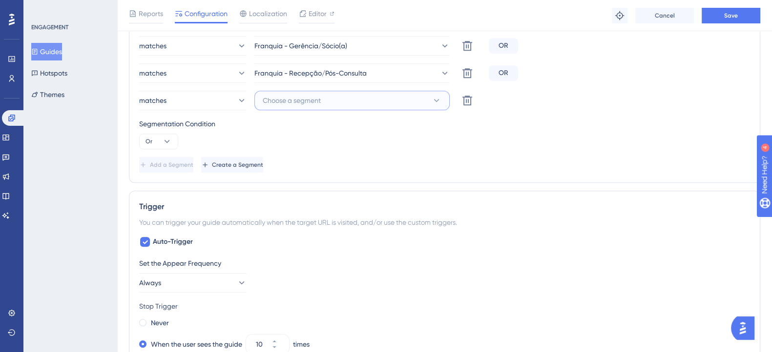
click at [340, 99] on button "Choose a segment" at bounding box center [351, 101] width 195 height 20
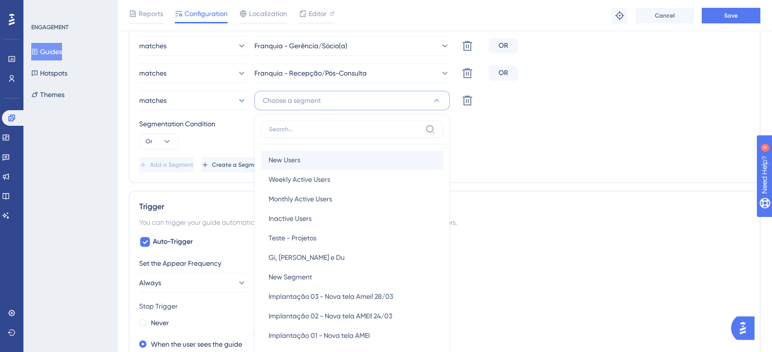
scroll to position [692, 0]
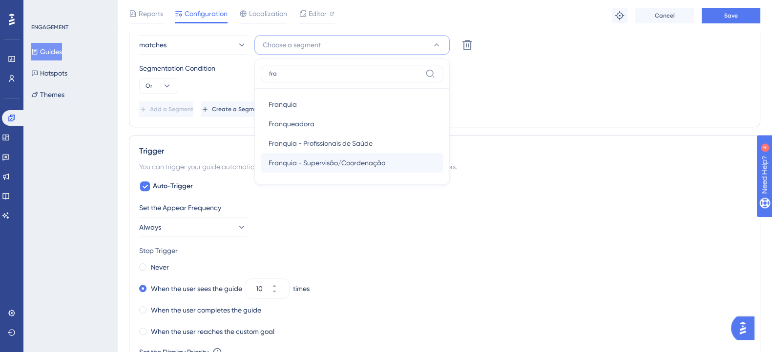
type input "fra"
click at [357, 165] on span "Franquia - Supervisão/Coordenação" at bounding box center [326, 163] width 117 height 12
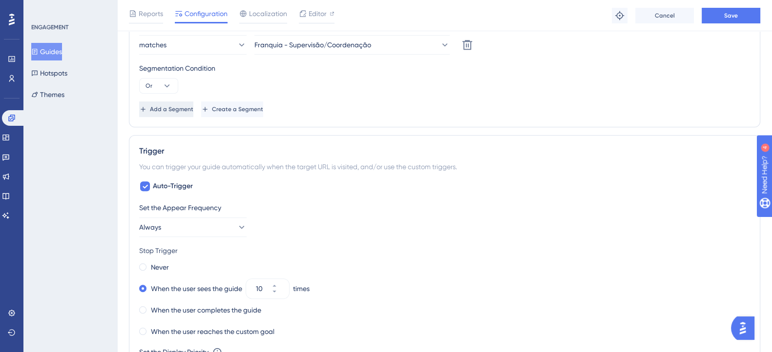
click at [186, 107] on span "Add a Segment" at bounding box center [171, 109] width 43 height 8
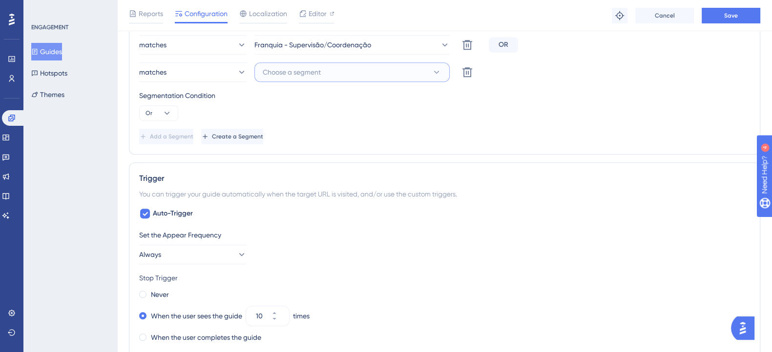
click at [317, 73] on span "Choose a segment" at bounding box center [292, 72] width 58 height 12
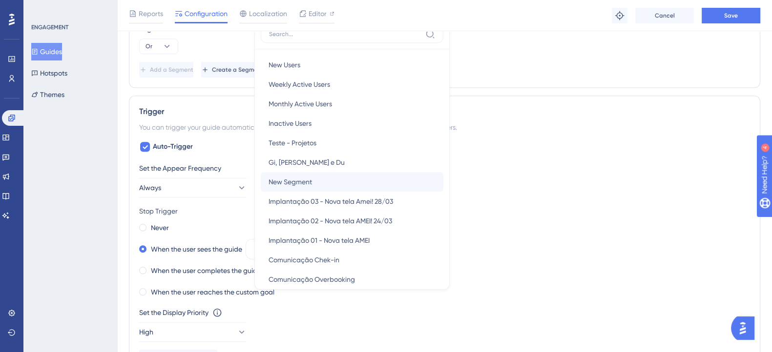
scroll to position [733, 0]
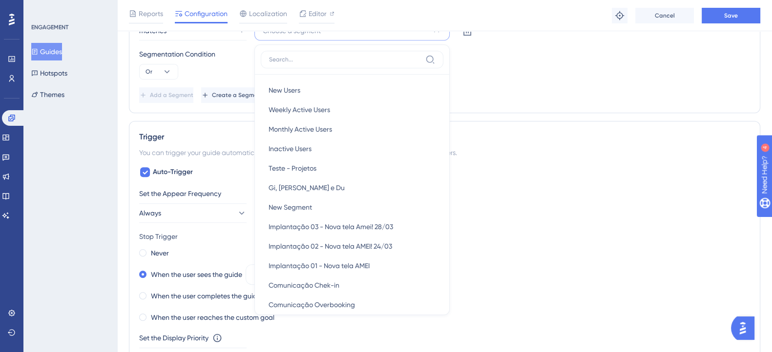
click at [530, 76] on div "Segmentation Condition Or" at bounding box center [444, 63] width 611 height 31
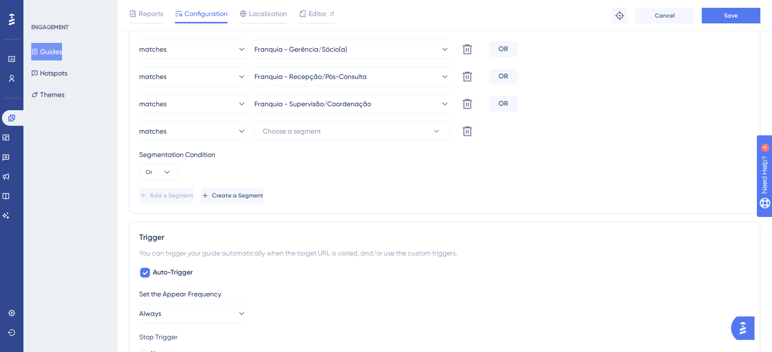
scroll to position [672, 0]
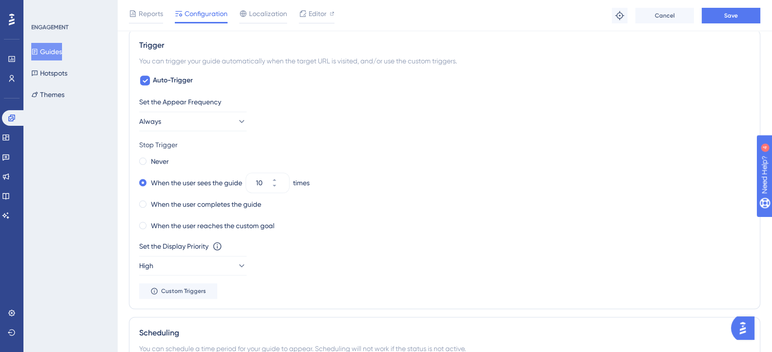
scroll to position [855, 0]
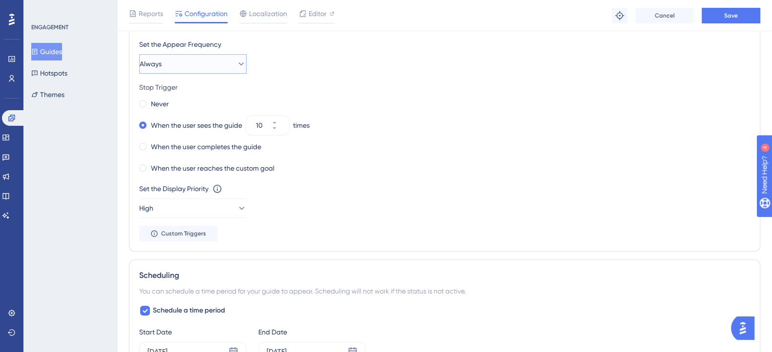
click at [179, 59] on button "Always" at bounding box center [192, 64] width 107 height 20
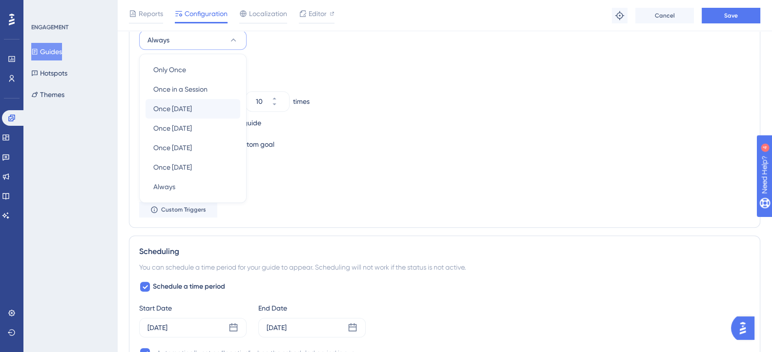
scroll to position [890, 0]
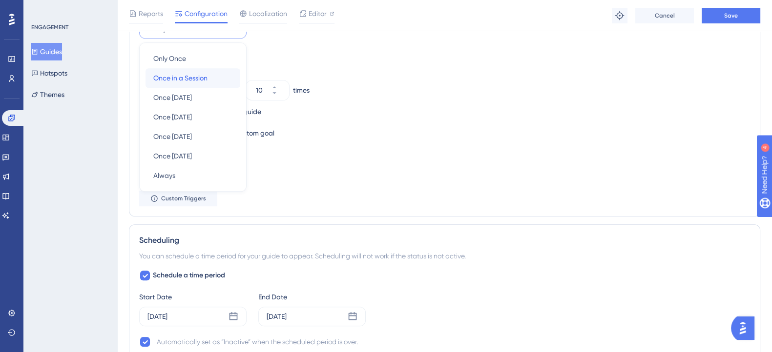
click at [189, 81] on span "Once in a Session" at bounding box center [180, 78] width 54 height 12
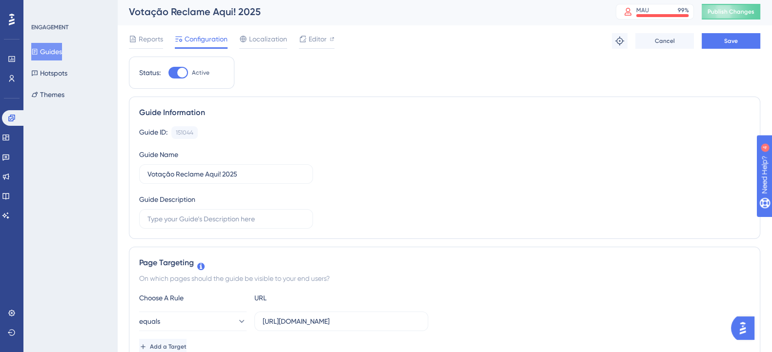
scroll to position [0, 0]
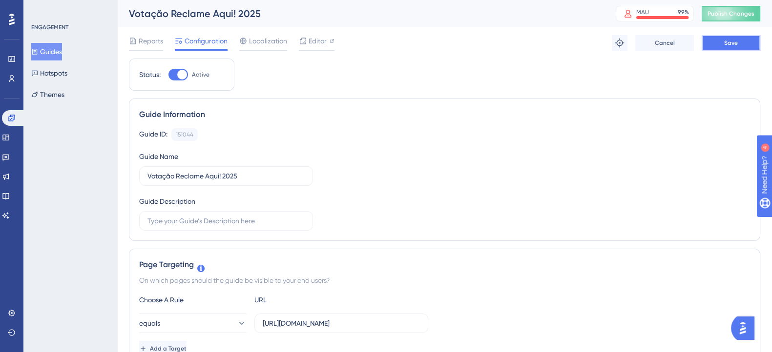
click at [738, 38] on button "Save" at bounding box center [731, 43] width 59 height 16
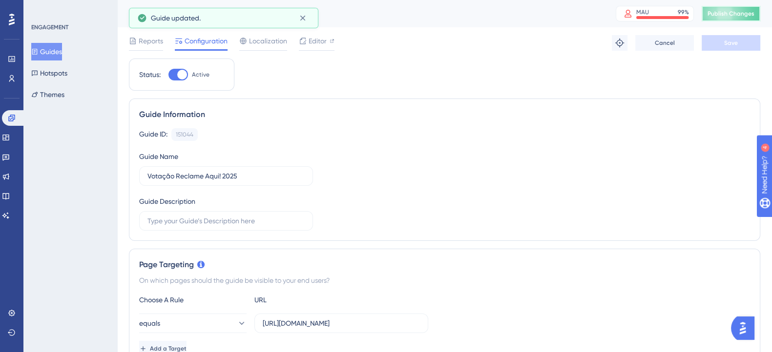
click at [730, 15] on span "Publish Changes" at bounding box center [730, 14] width 47 height 8
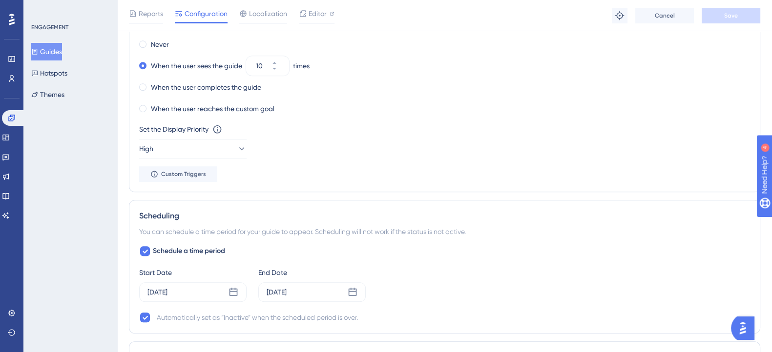
scroll to position [1037, 0]
